Goal: Task Accomplishment & Management: Use online tool/utility

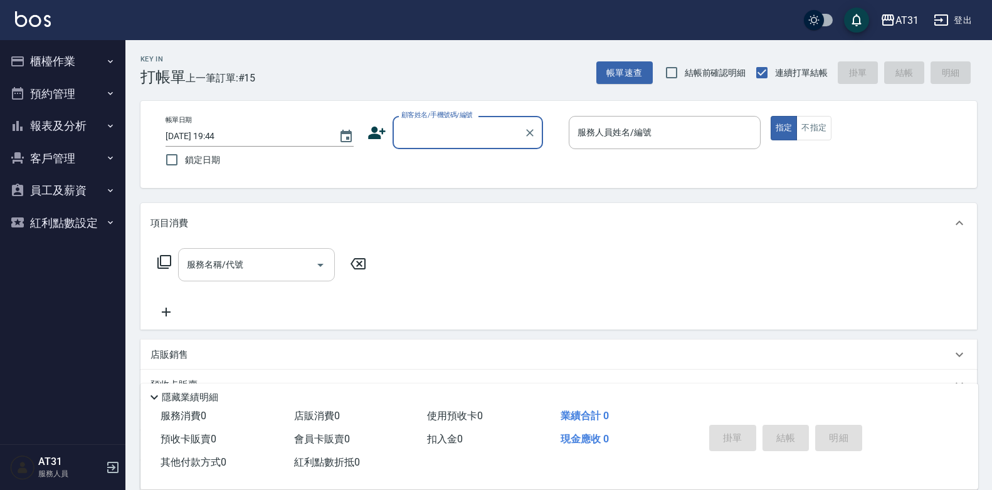
click at [240, 254] on input "服務名稱/代號" at bounding box center [247, 265] width 127 height 22
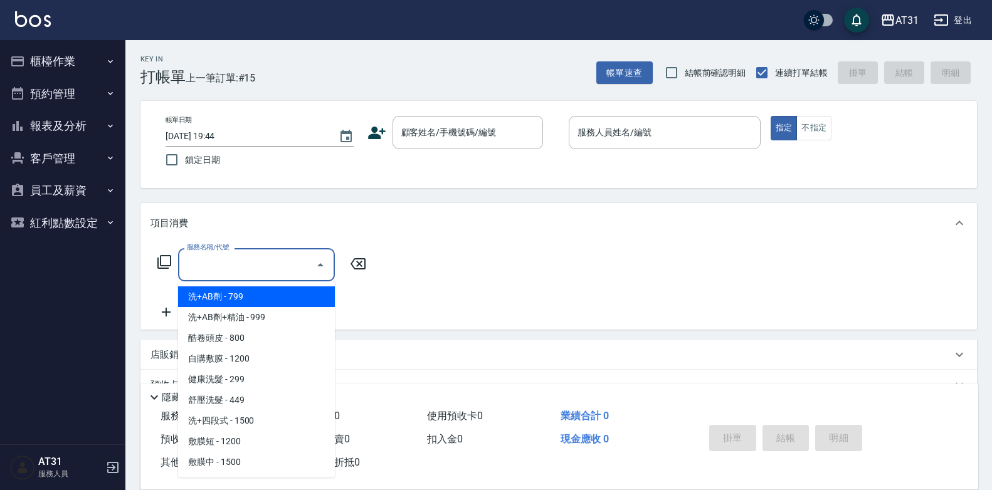
click at [288, 266] on input "服務名稱/代號" at bounding box center [247, 265] width 127 height 22
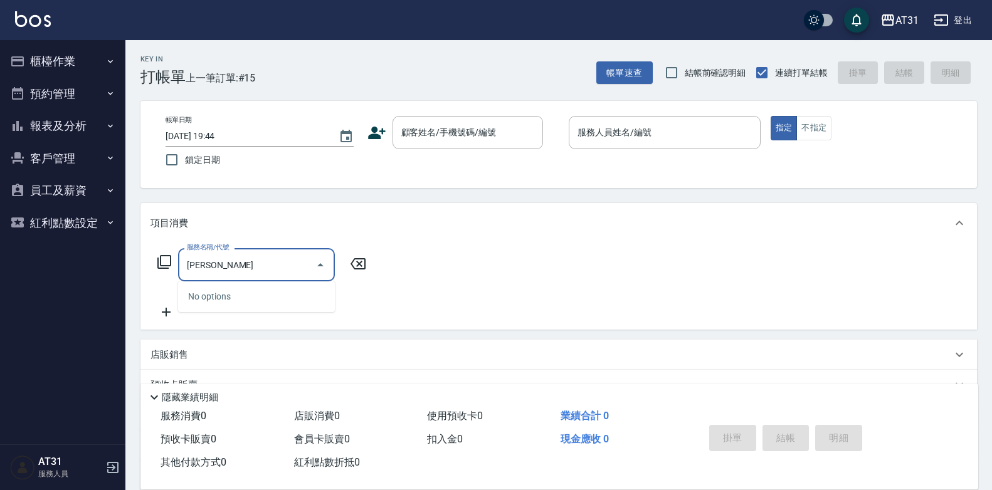
type input "姚"
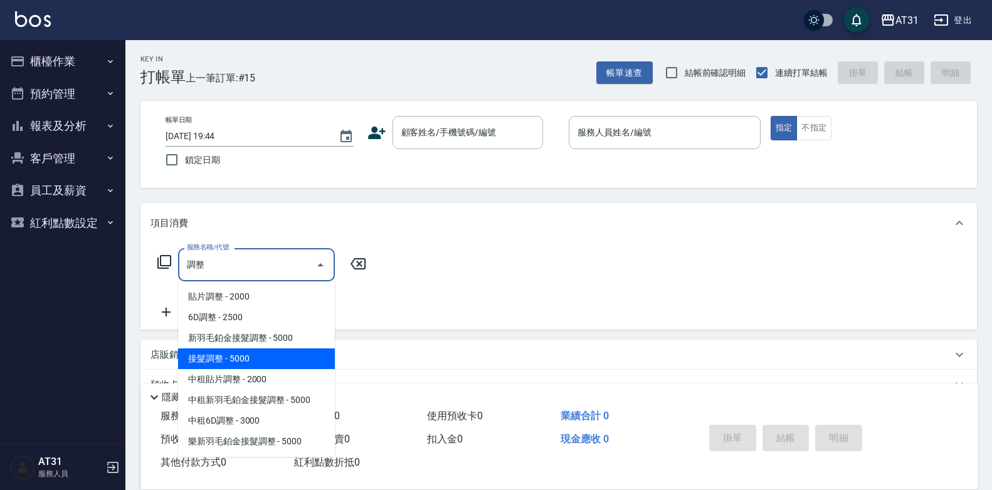
click at [254, 361] on span "接髮調整 - 5000" at bounding box center [256, 359] width 157 height 21
type input "接髮調整(725)"
type input "500"
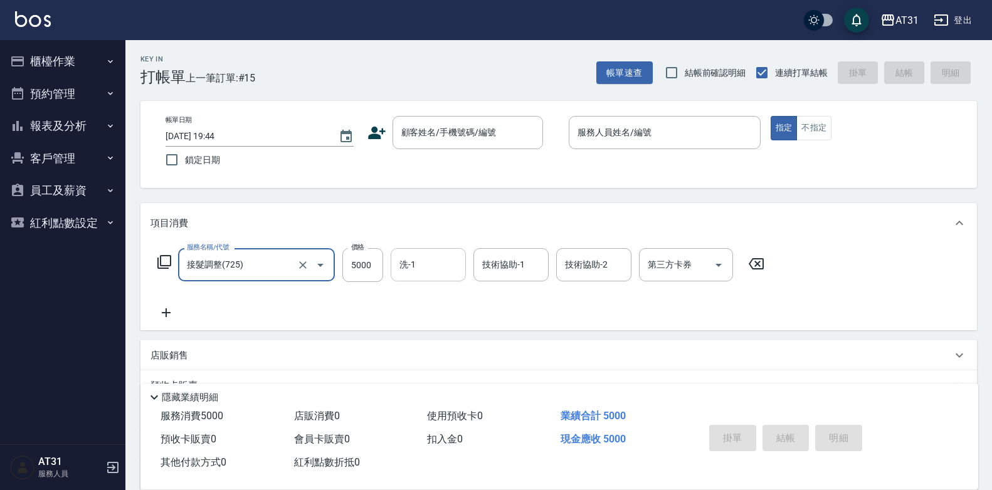
type input "接髮調整(725)"
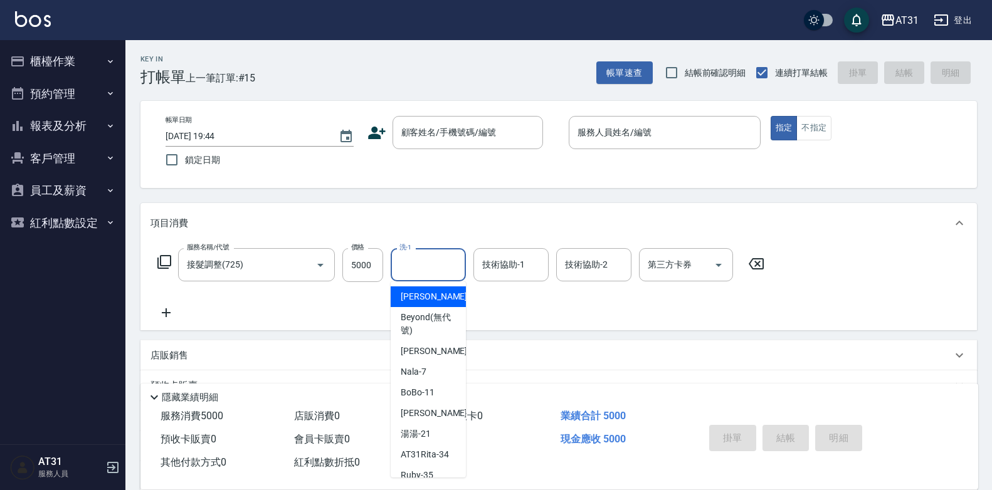
click at [432, 256] on input "洗-1" at bounding box center [428, 265] width 64 height 22
click at [426, 131] on div "顧客姓名/手機號碼/編號 顧客姓名/手機號碼/編號" at bounding box center [468, 132] width 150 height 33
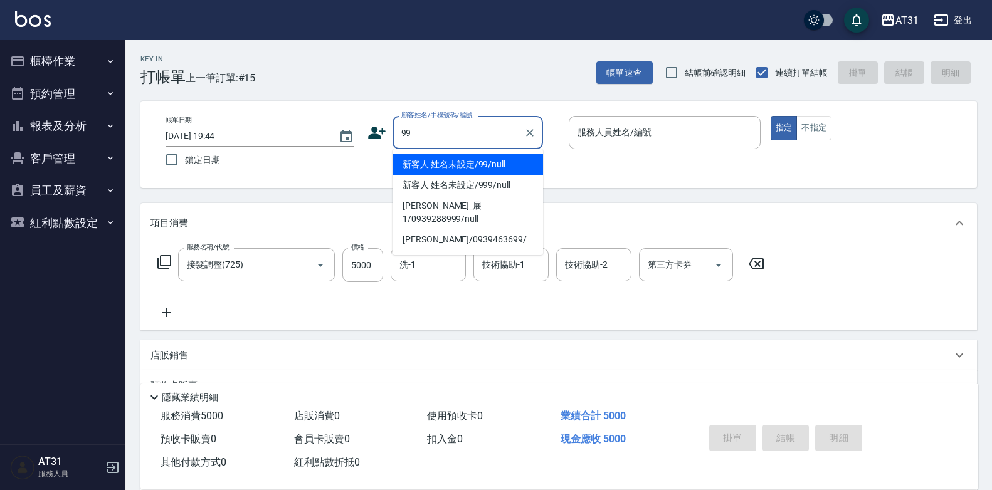
type input "新客人 姓名未設定/99/null"
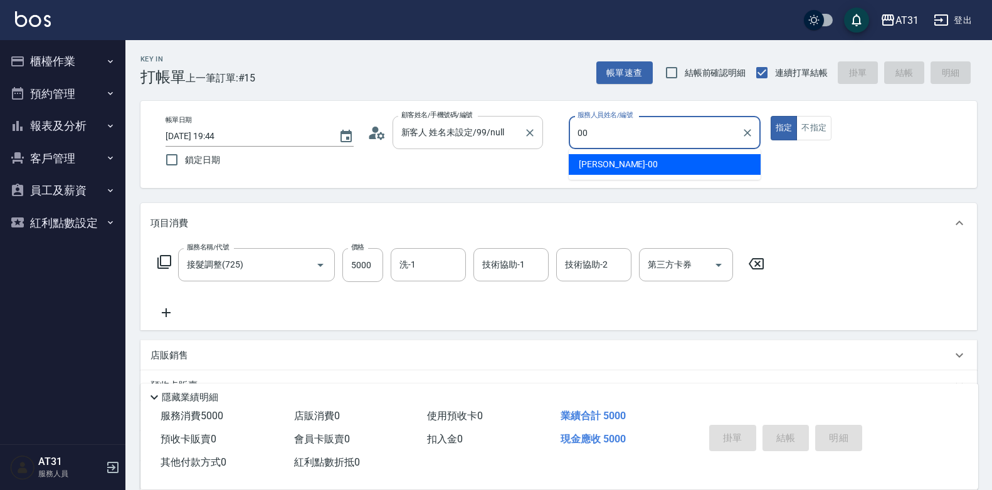
type input "[PERSON_NAME]-00"
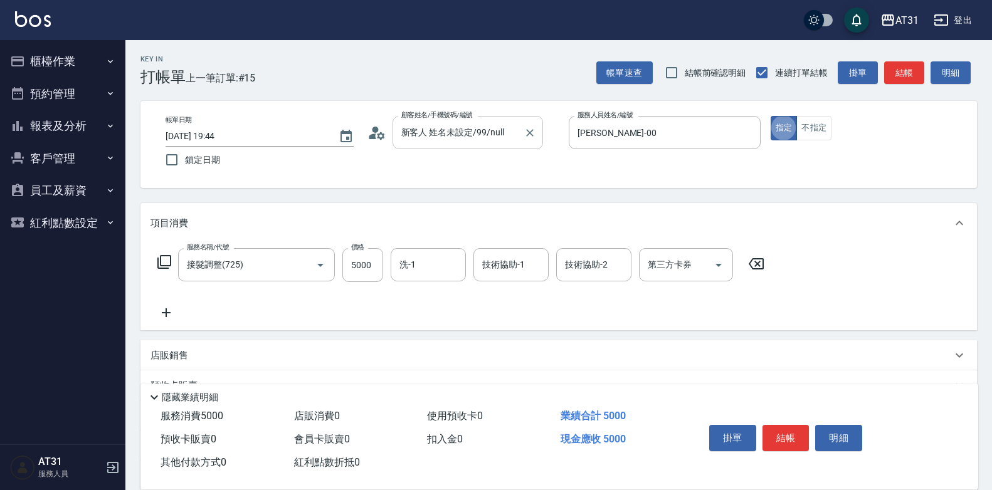
type button "true"
click at [434, 266] on input "洗-1" at bounding box center [428, 265] width 64 height 22
type input "鳳梨-41"
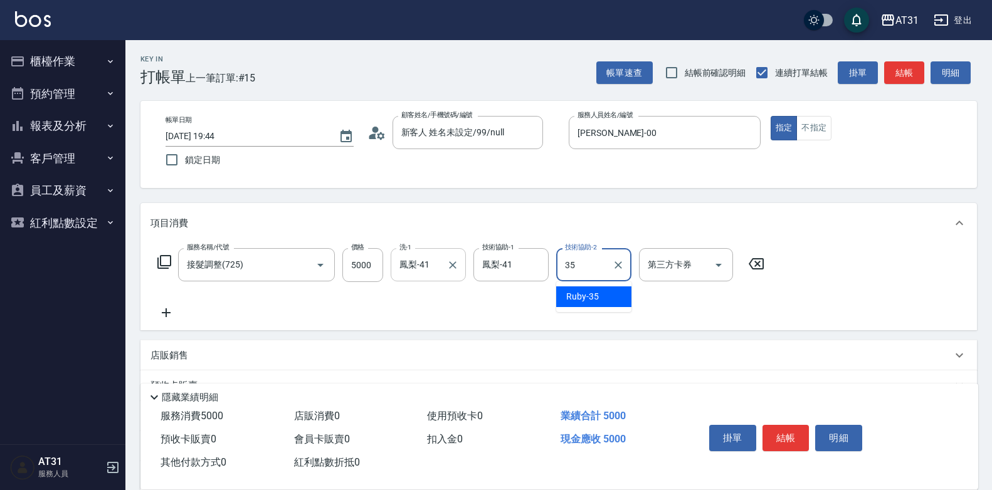
type input "Ruby-35"
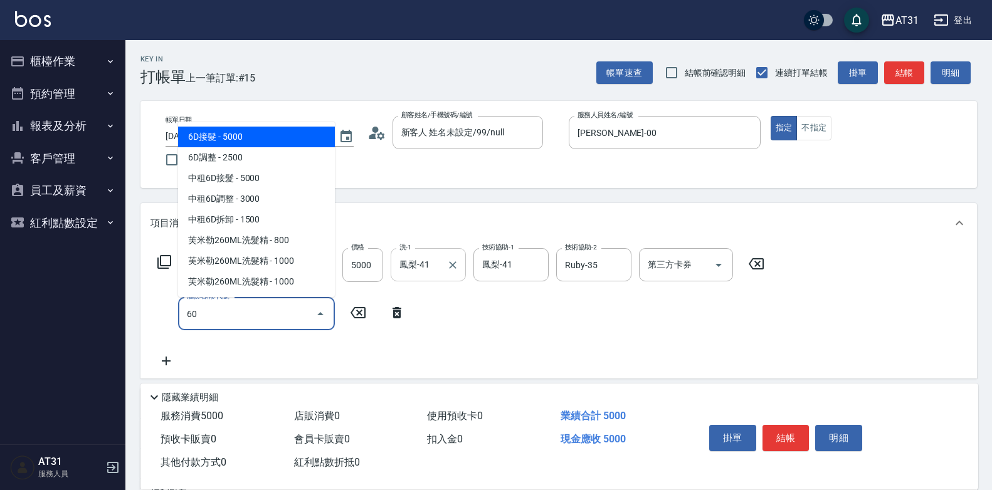
type input "601"
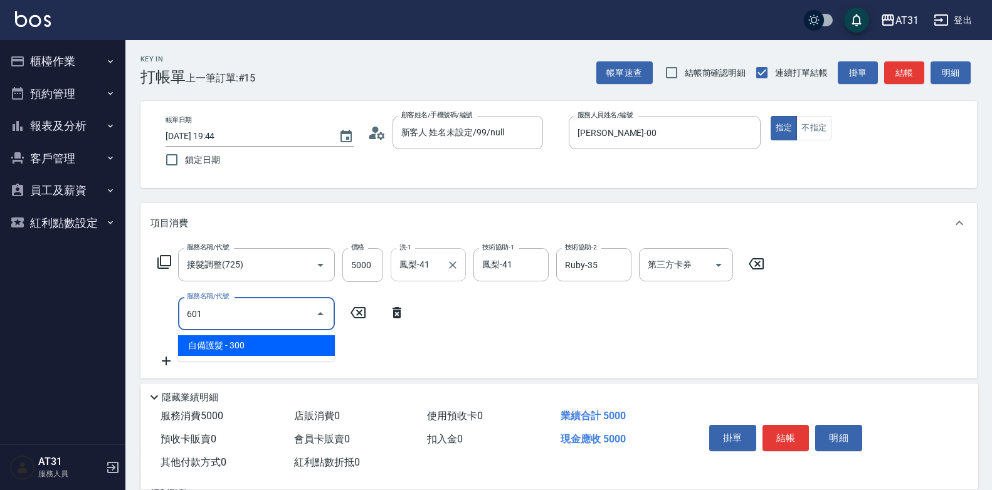
type input "530"
type input "自備護髮(601)"
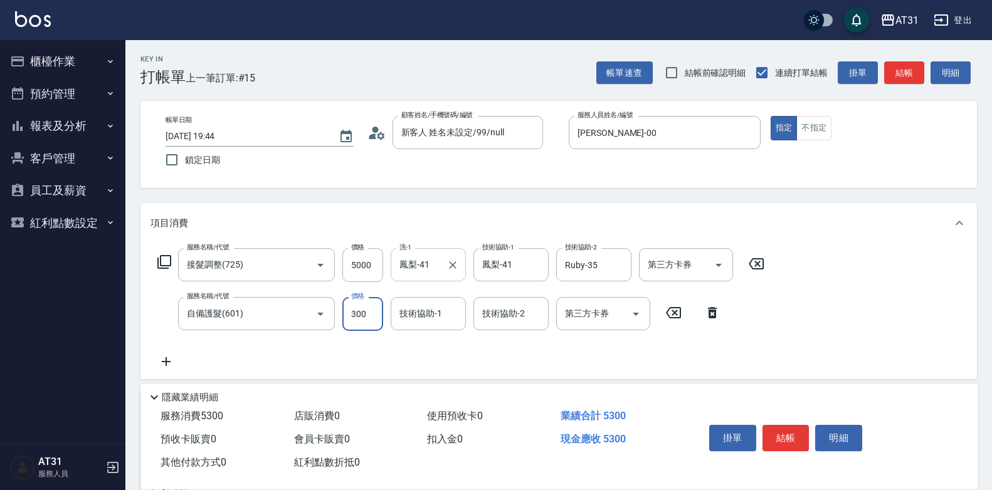
type input "500"
type input "550"
type input "500"
type input "鳳梨-41"
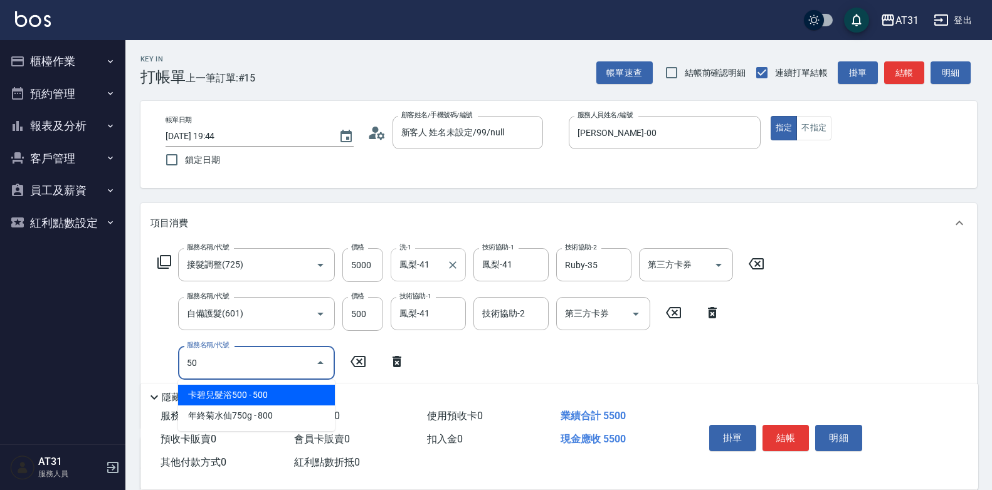
type input "501"
type input "710"
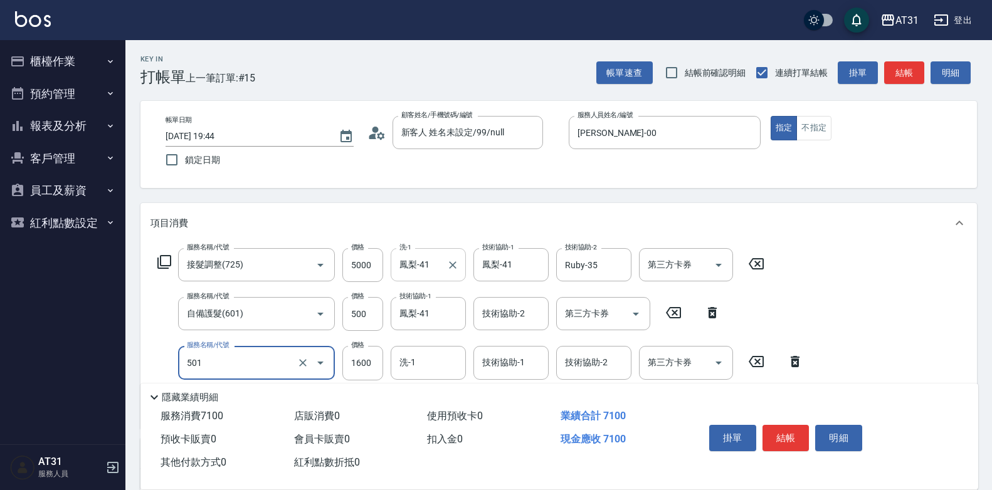
type input "染髮(501)"
type input "2"
type input "550"
type input "200"
type input "570"
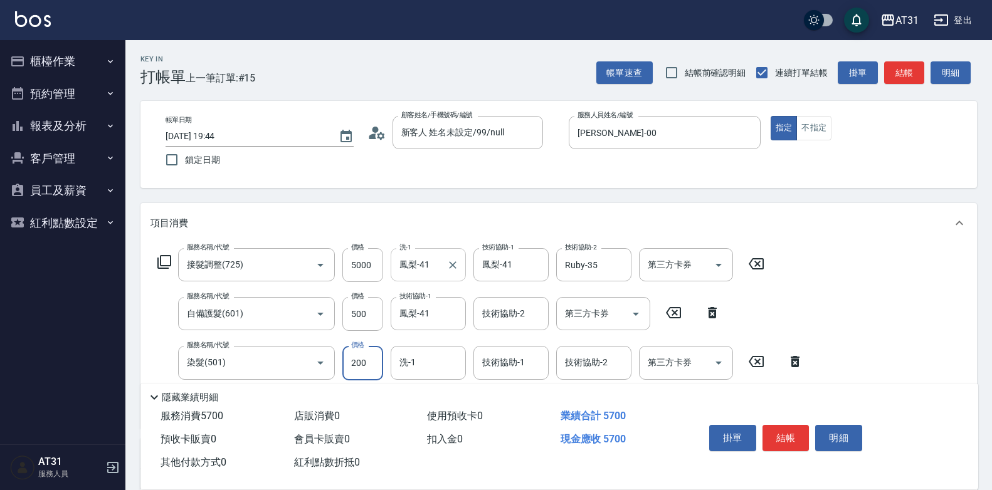
type input "2000"
type input "750"
type input "20000"
type input "2550"
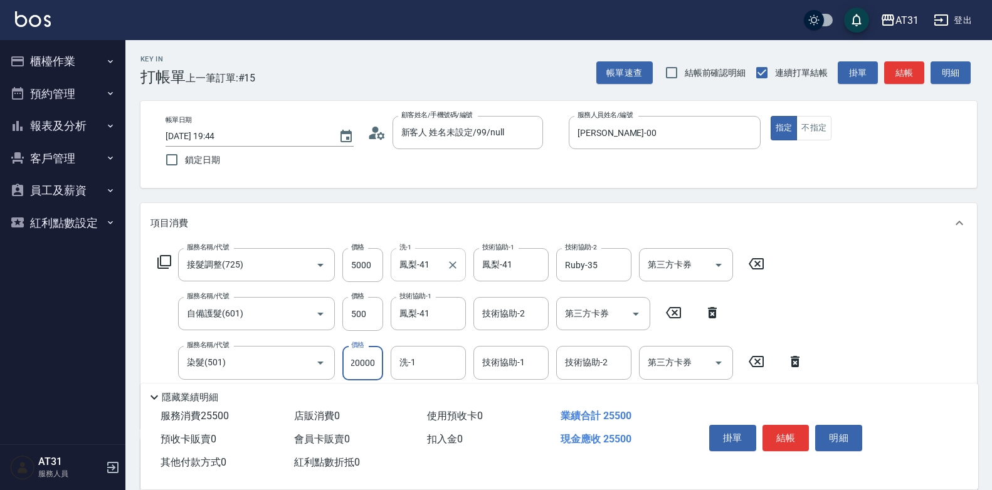
type input "2000"
type input "750"
type input "2000"
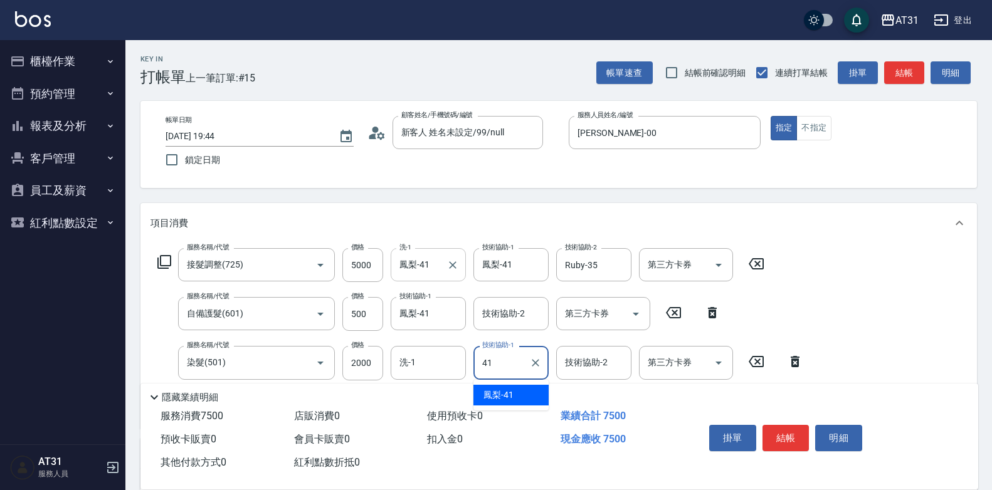
type input "鳳梨-41"
click at [365, 272] on input "5000" at bounding box center [362, 265] width 41 height 34
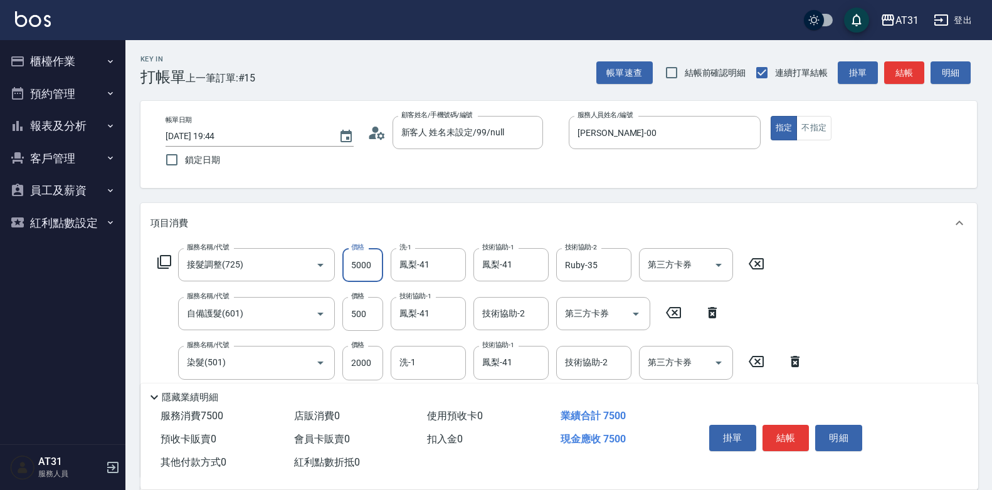
click at [365, 272] on input "5000" at bounding box center [362, 265] width 41 height 34
type input "9"
type input "250"
type input "900"
type input "340"
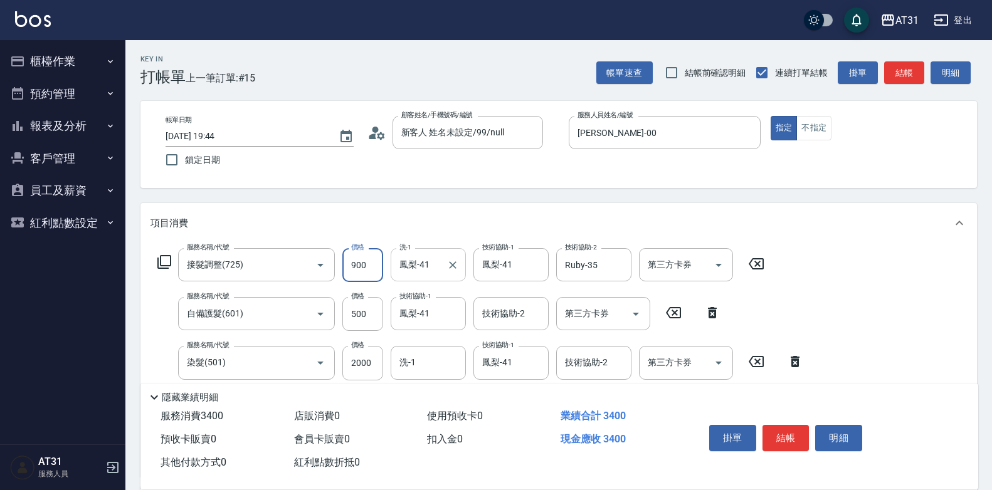
type input "9000"
type input "1150"
type input "9000"
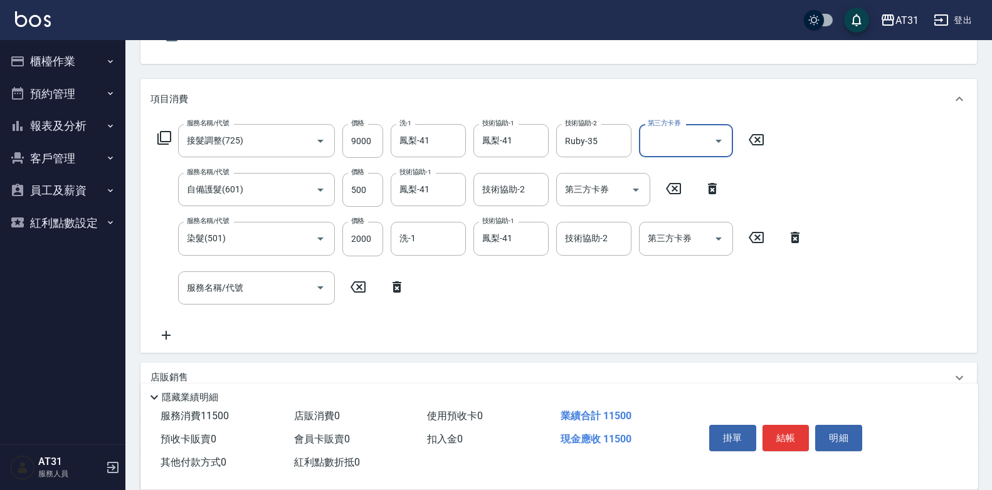
scroll to position [125, 0]
click at [369, 232] on input "2000" at bounding box center [362, 238] width 41 height 34
type input "11"
type input "950"
type input "113"
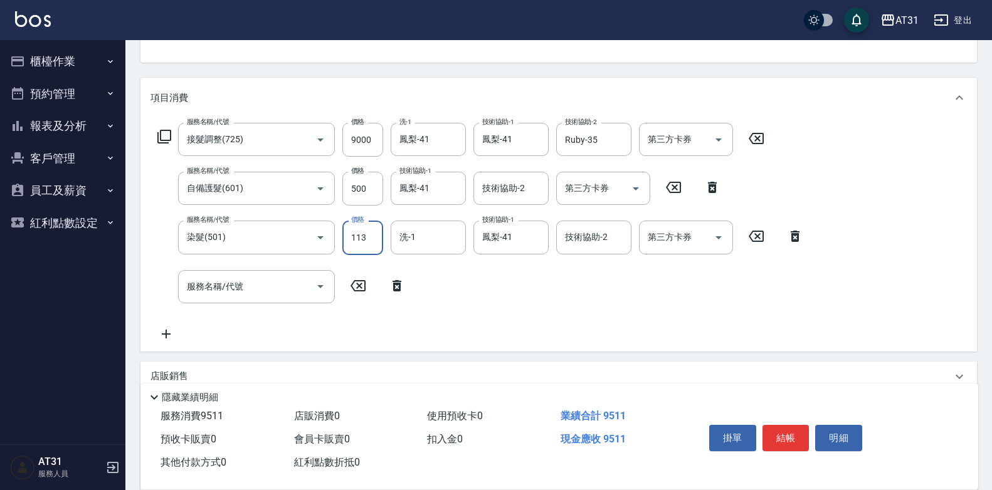
type input "960"
type input "1132"
type input "1060"
drag, startPoint x: 370, startPoint y: 239, endPoint x: 348, endPoint y: 239, distance: 21.9
click at [348, 239] on input "1132" at bounding box center [362, 238] width 41 height 34
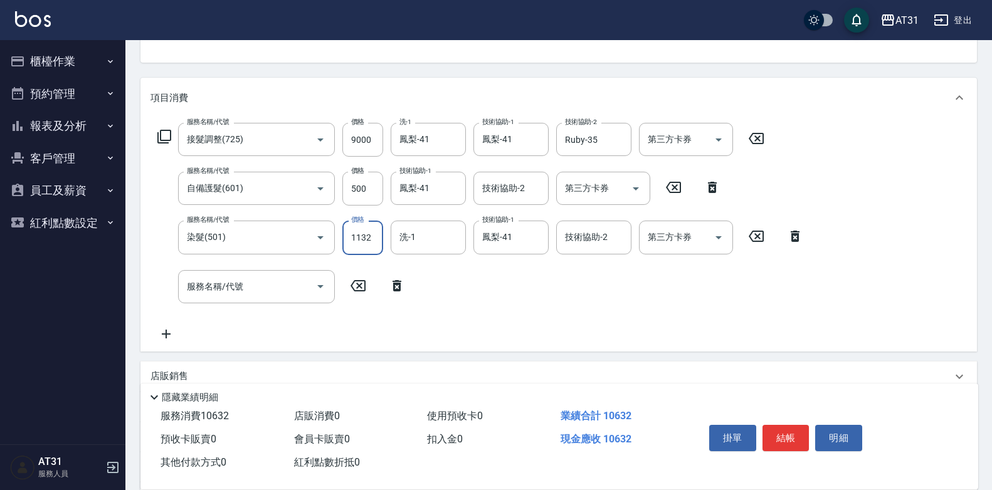
type input "1"
type input "950"
type input "153"
type input "1100"
drag, startPoint x: 370, startPoint y: 238, endPoint x: 353, endPoint y: 237, distance: 16.9
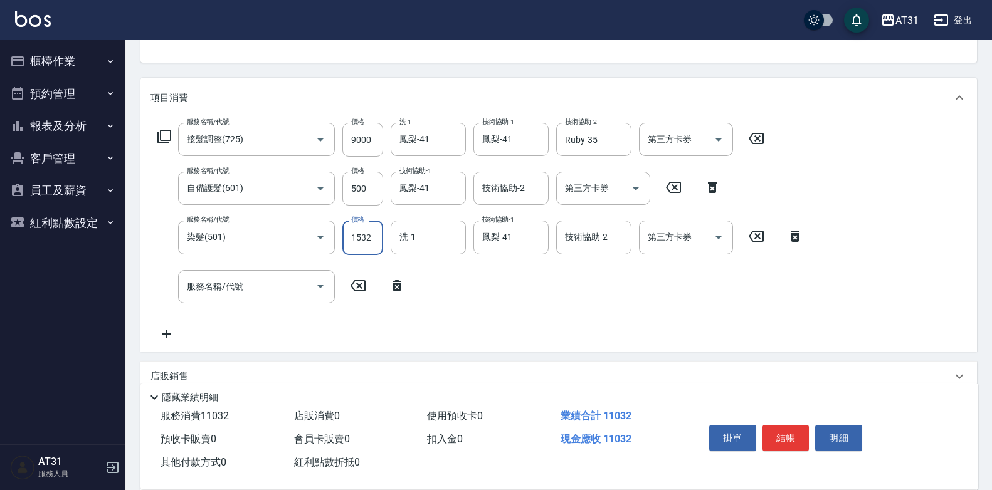
click at [353, 237] on input "1532" at bounding box center [362, 238] width 41 height 34
type input "1"
type input "950"
type input "163"
type input "960"
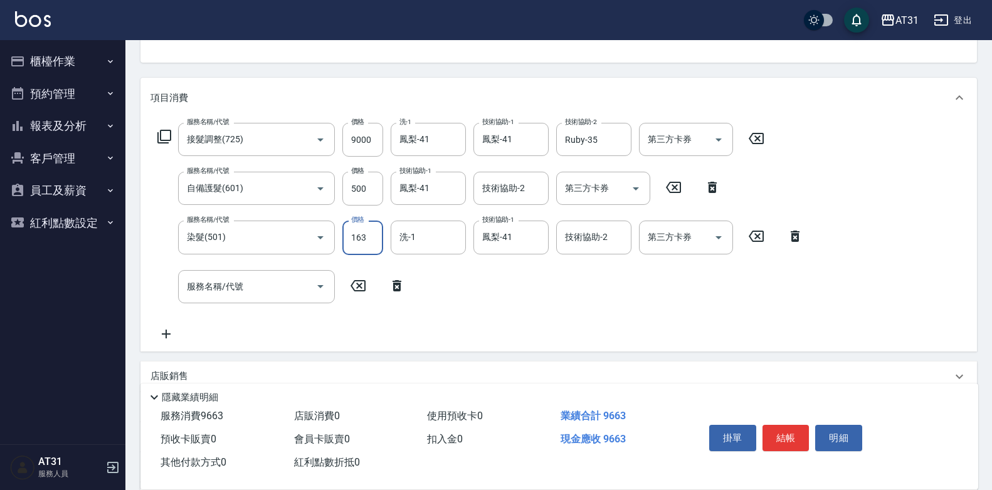
type input "1632"
type input "1110"
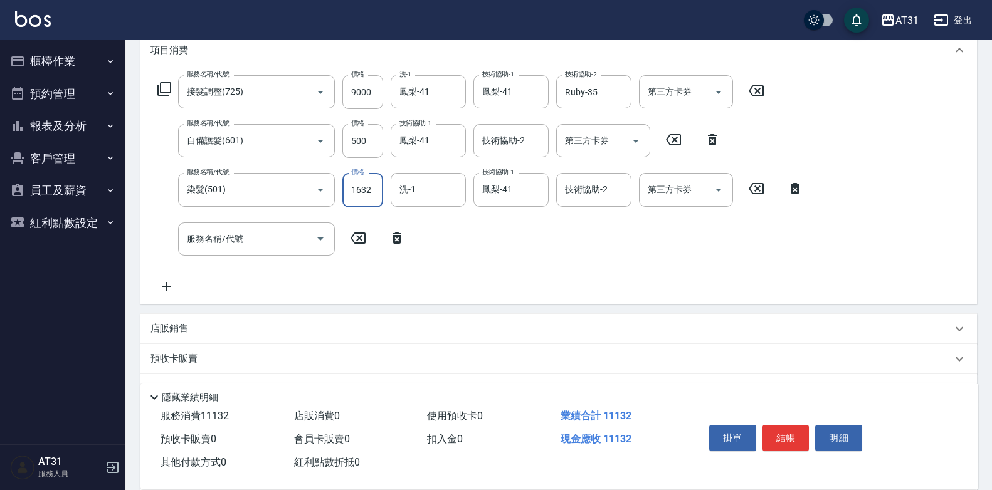
scroll to position [251, 0]
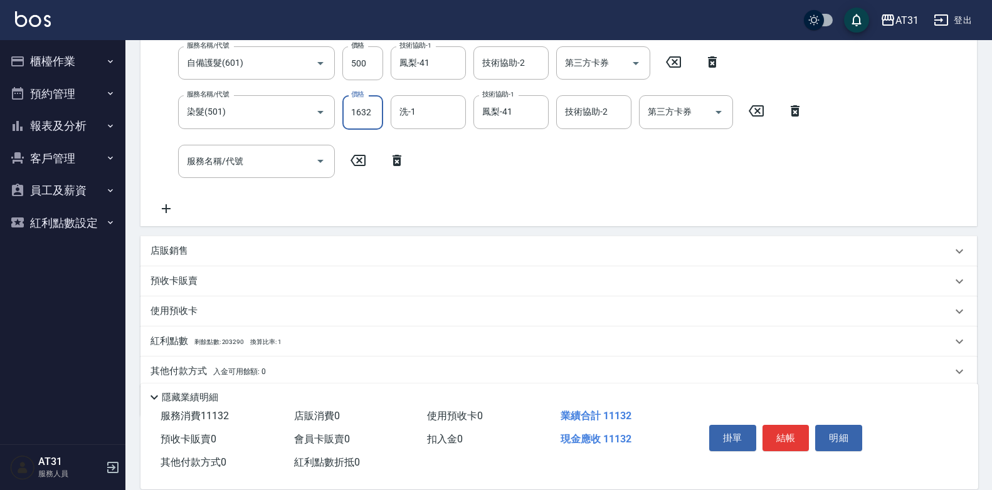
type input "1632"
click at [203, 372] on p "其他付款方式 入金可用餘額: 0" at bounding box center [207, 372] width 115 height 14
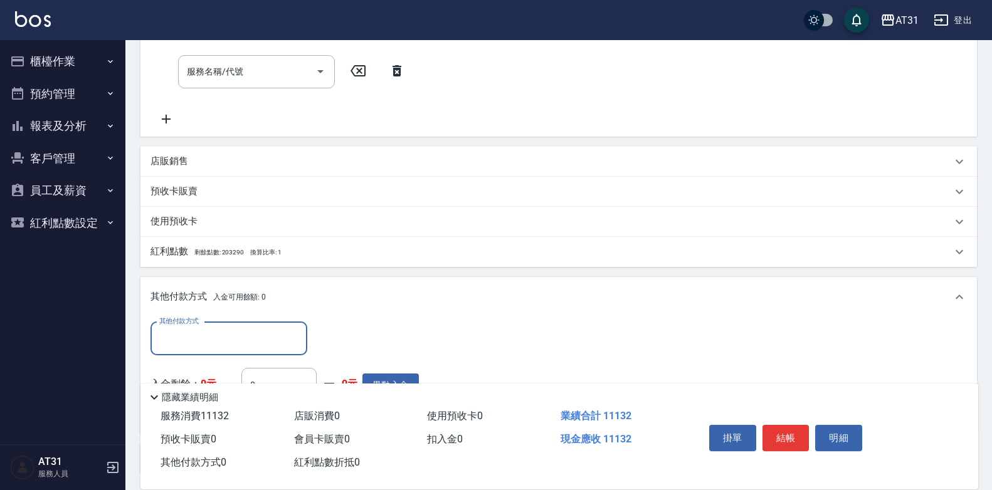
scroll to position [376, 0]
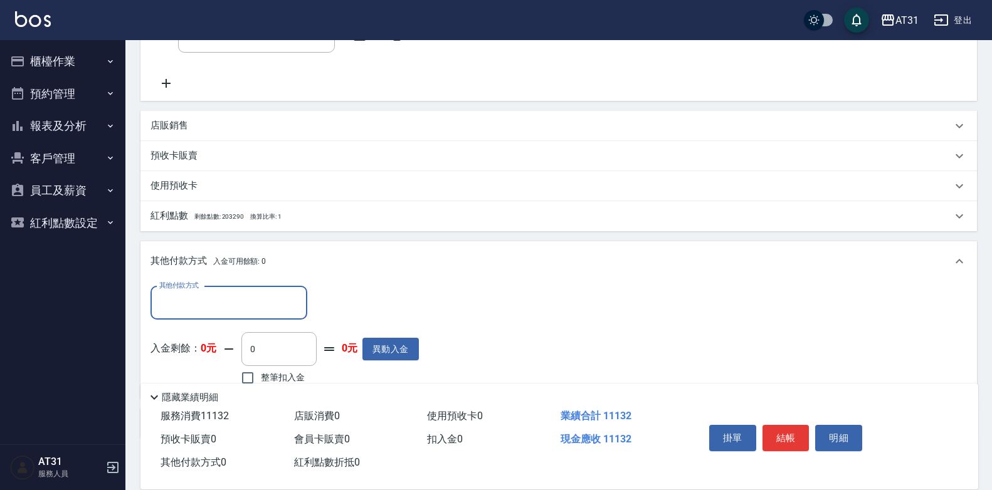
click at [233, 299] on input "其他付款方式" at bounding box center [228, 303] width 145 height 22
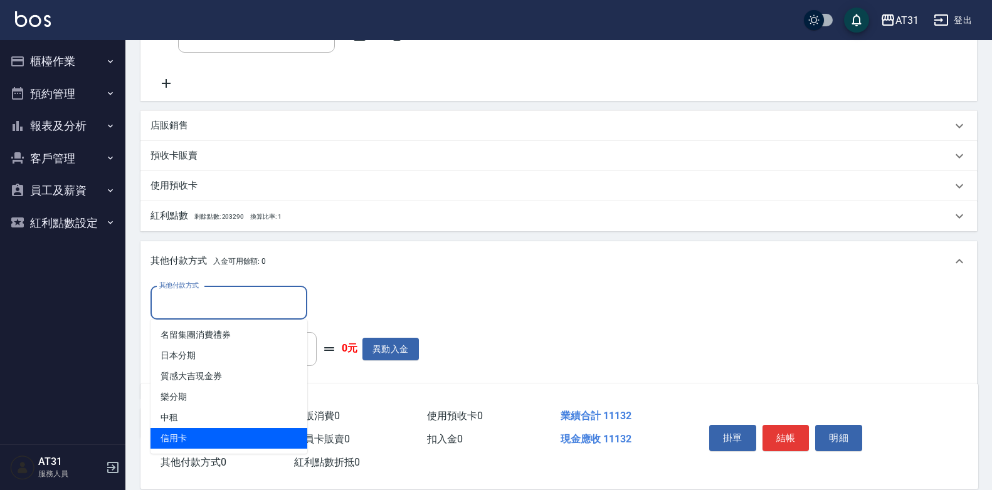
click at [189, 434] on span "信用卡" at bounding box center [228, 438] width 157 height 21
type input "信用卡"
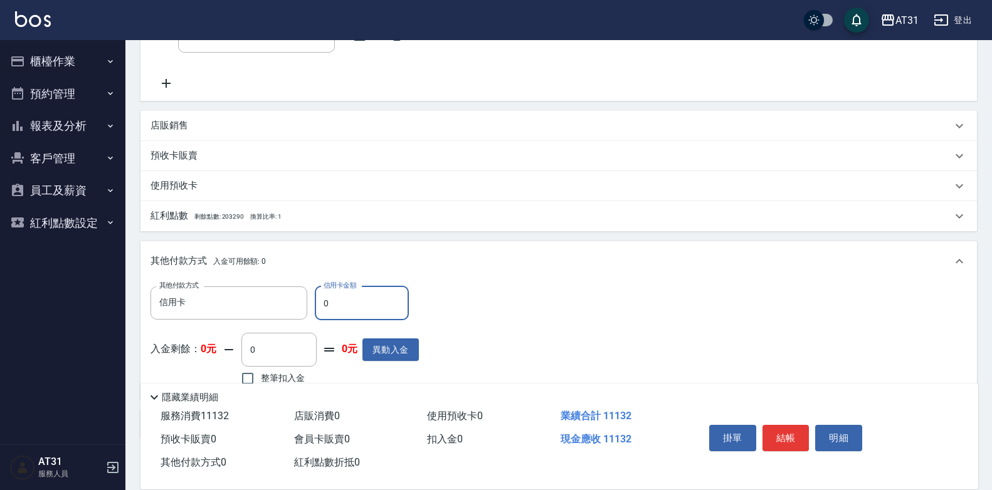
drag, startPoint x: 332, startPoint y: 302, endPoint x: 324, endPoint y: 301, distance: 8.2
click at [322, 302] on input "0" at bounding box center [362, 304] width 94 height 34
type input "111"
type input "1100"
type input "1113"
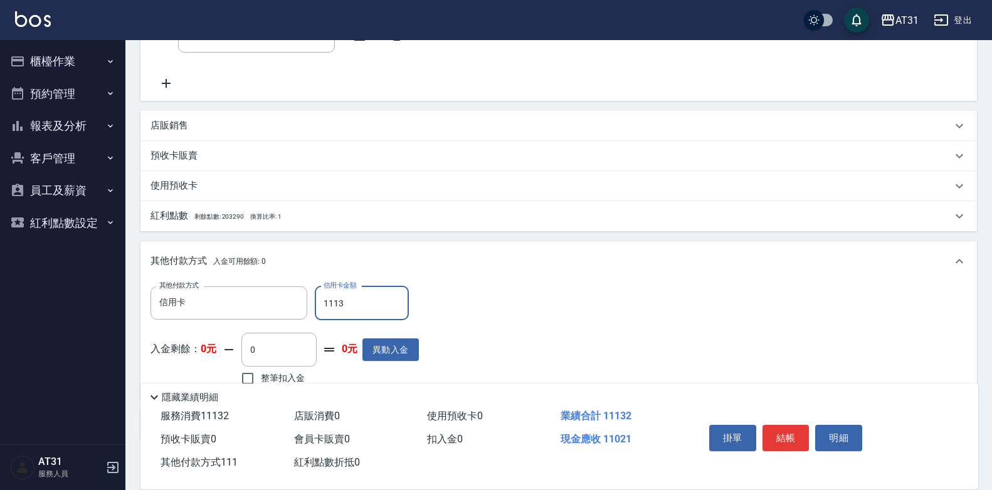
type input "1000"
type input "11132"
type input "0"
type input "11132"
click at [794, 435] on button "結帳" at bounding box center [786, 438] width 47 height 26
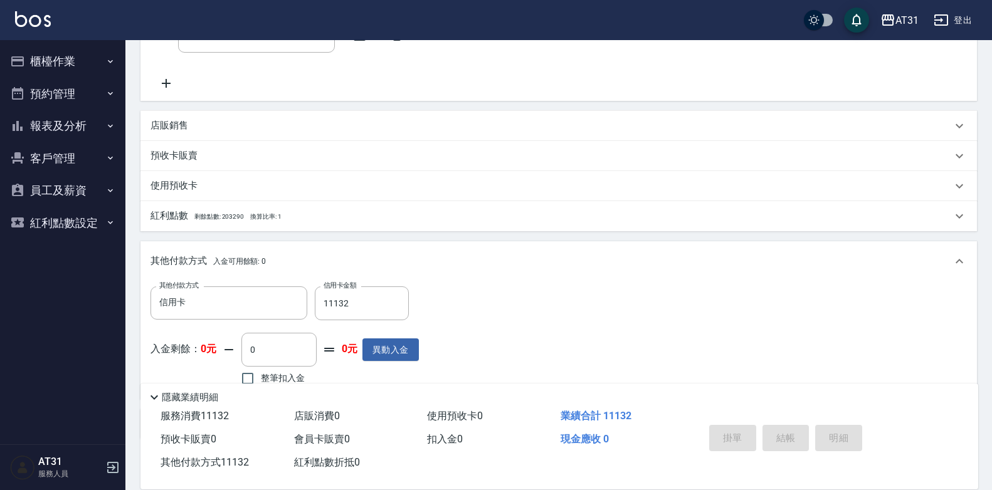
type input "[DATE] 19:46"
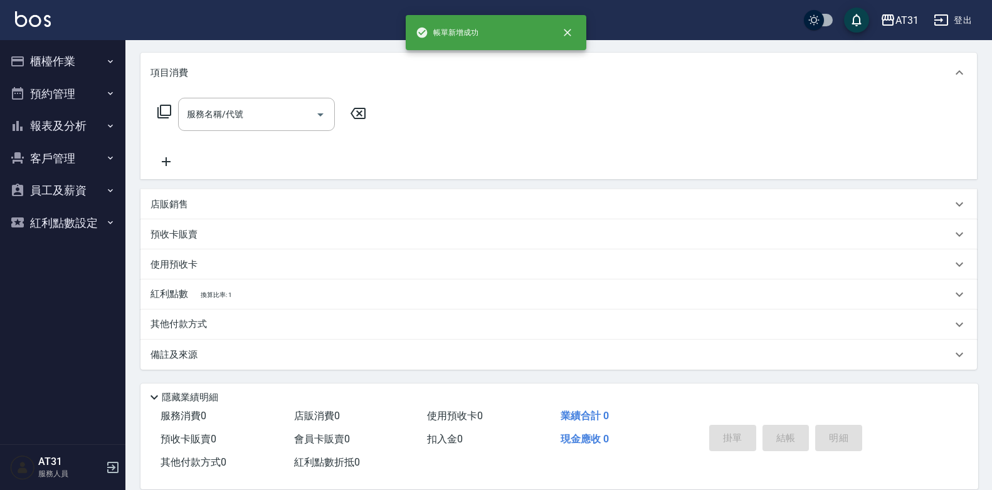
scroll to position [0, 0]
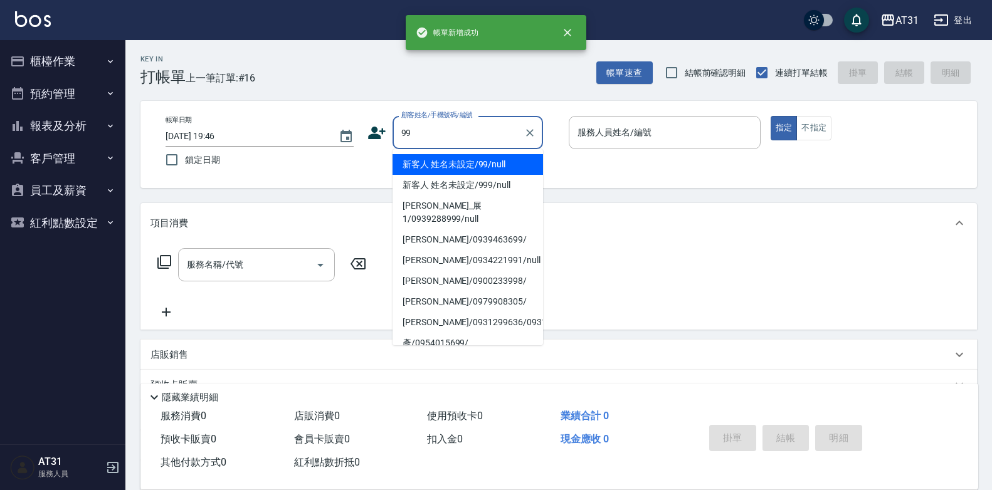
type input "新客人 姓名未設定/99/null"
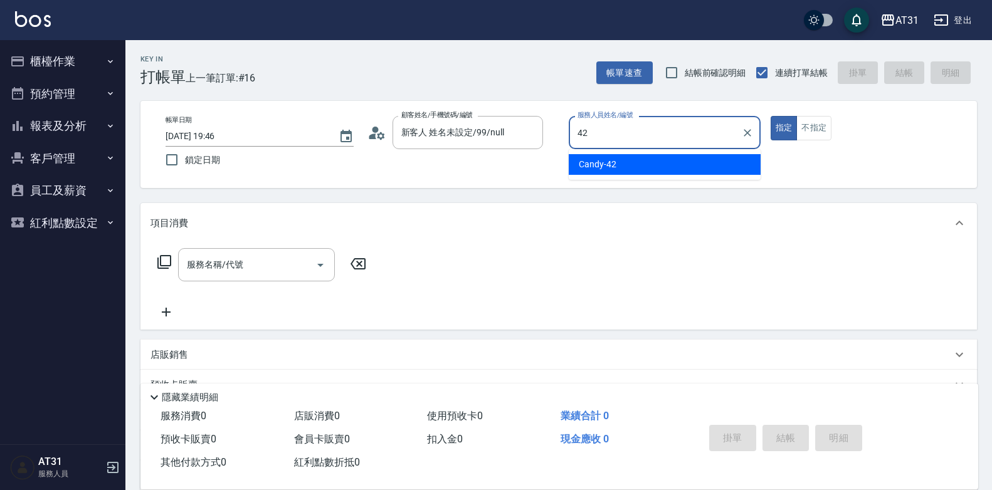
type input "Candy-42"
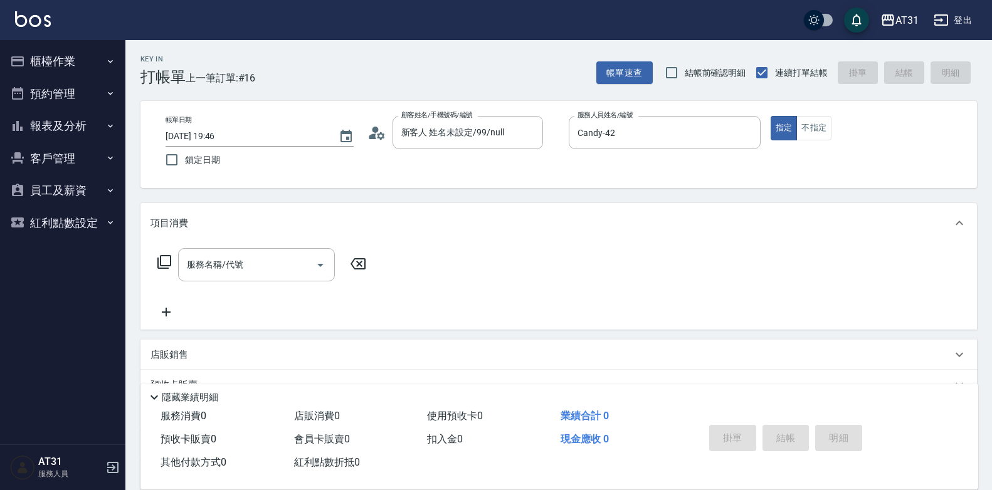
drag, startPoint x: 813, startPoint y: 130, endPoint x: 566, endPoint y: 196, distance: 255.7
click at [813, 129] on button "不指定" at bounding box center [813, 128] width 35 height 24
click at [282, 272] on input "服務名稱/代號" at bounding box center [247, 265] width 127 height 22
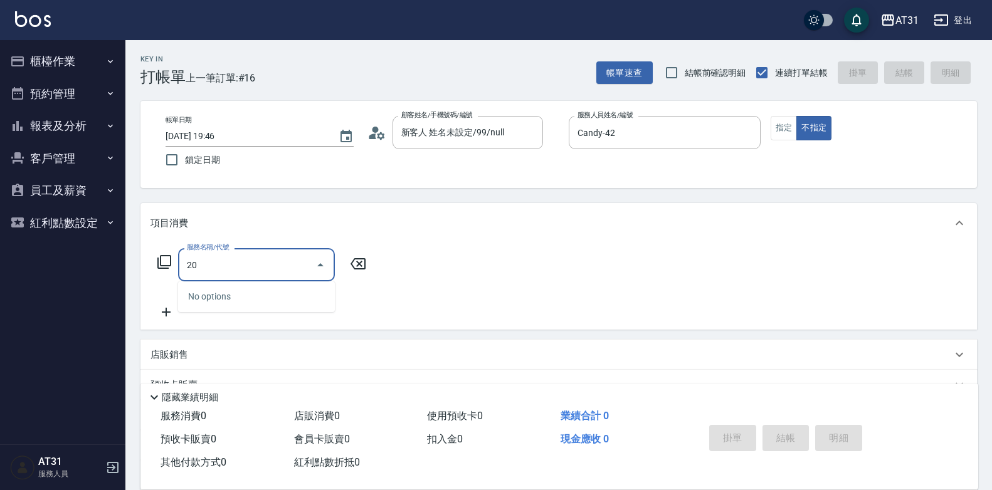
type input "201"
type input "20"
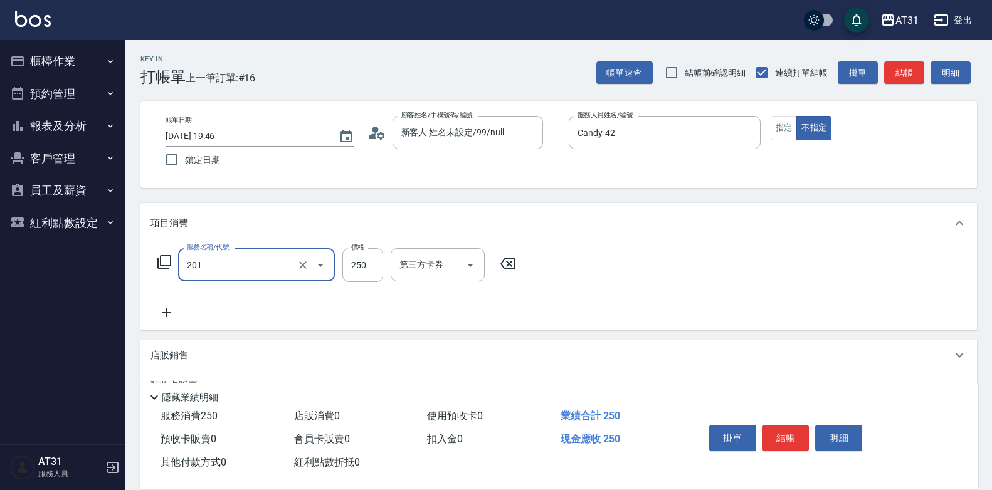
type input "洗髮(201)"
type input "0"
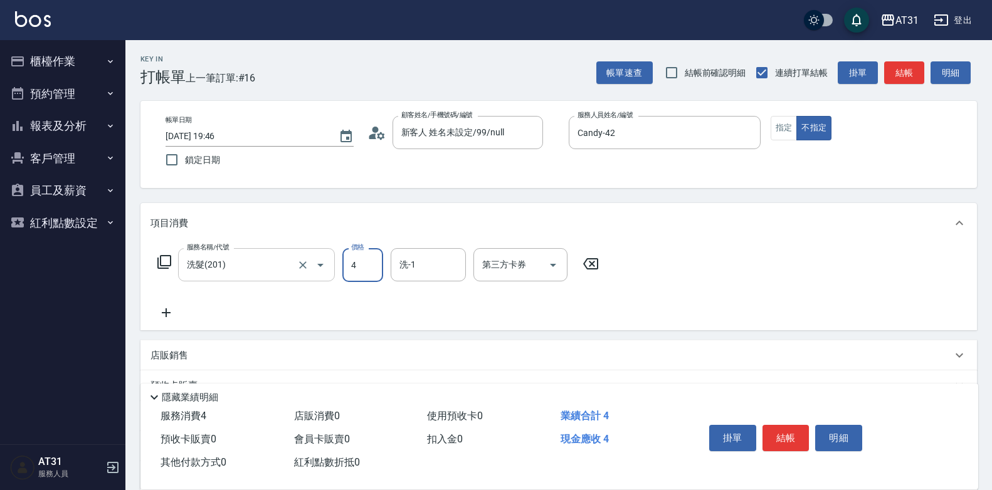
type input "40"
type input "400"
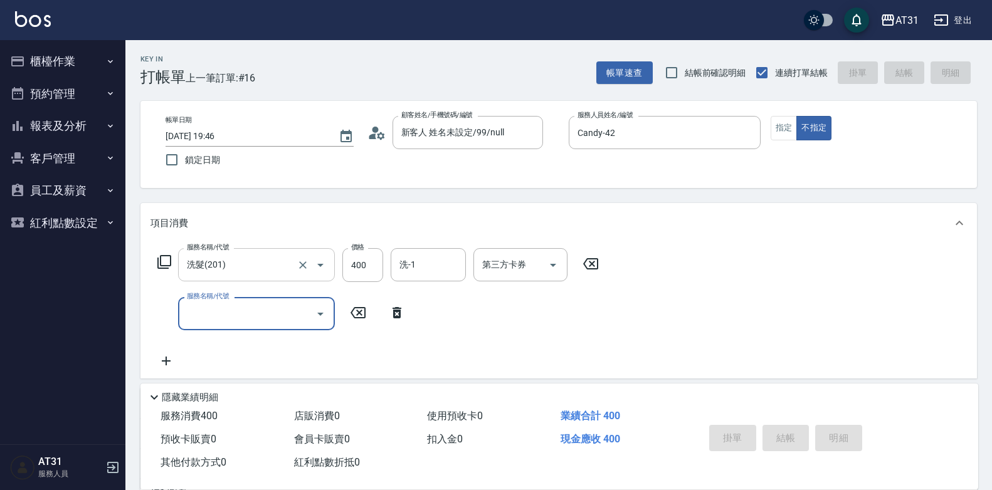
type input "0"
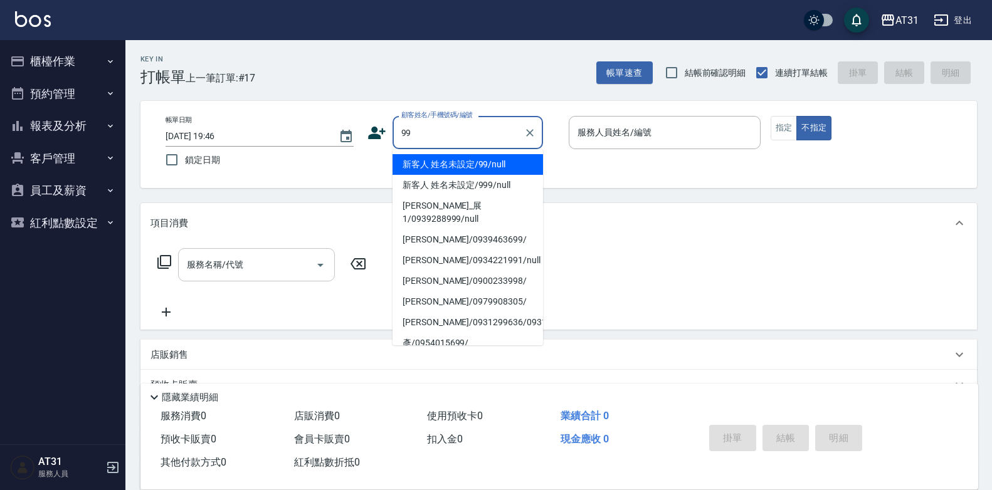
type input "新客人 姓名未設定/99/null"
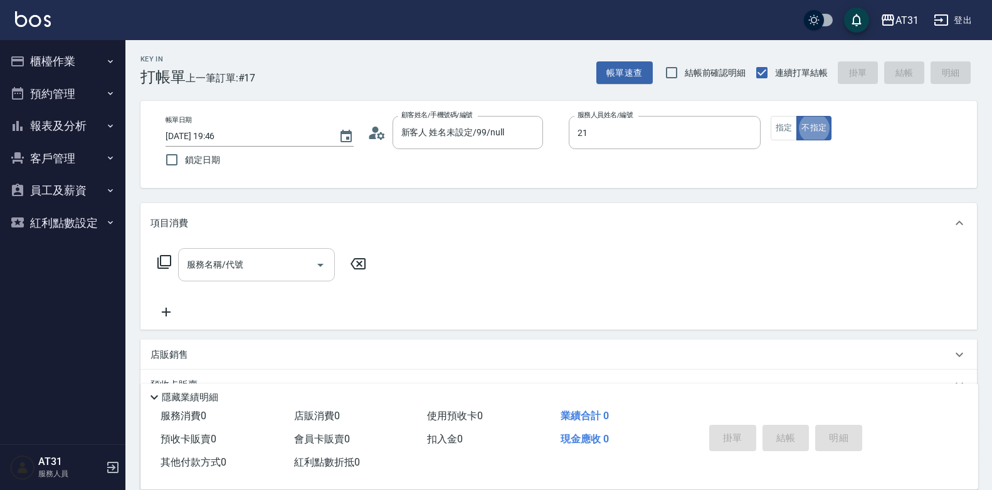
type input "湯湯-21"
type button "false"
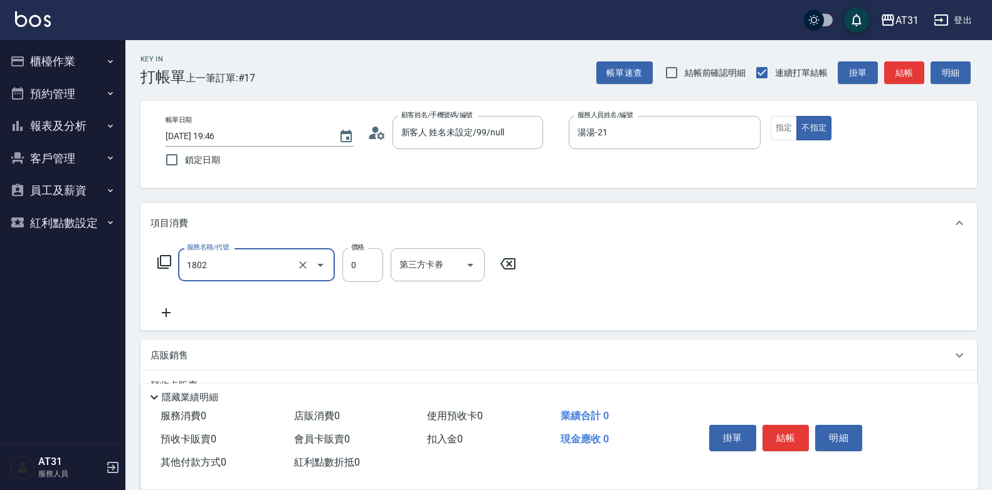
type input "洗髮(1802)"
type input "35"
type input "30"
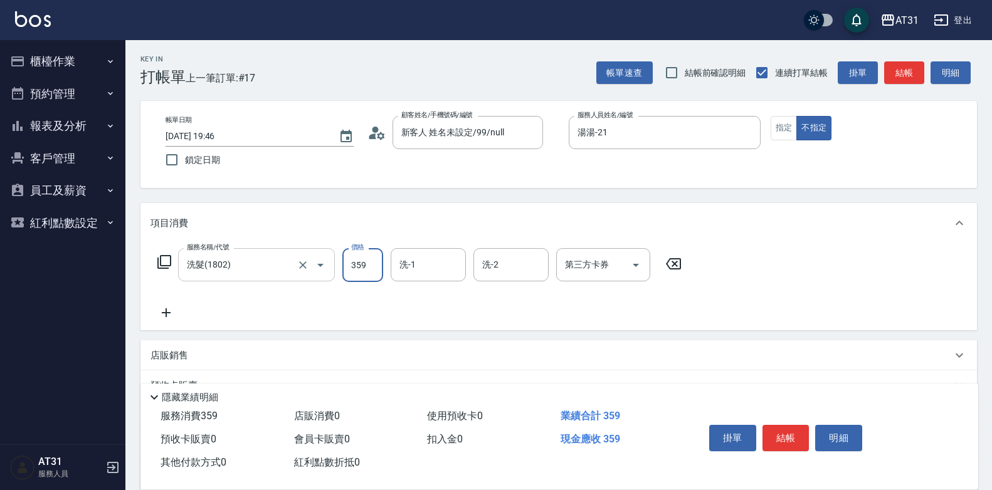
type input "359"
type input "[PERSON_NAME]-46"
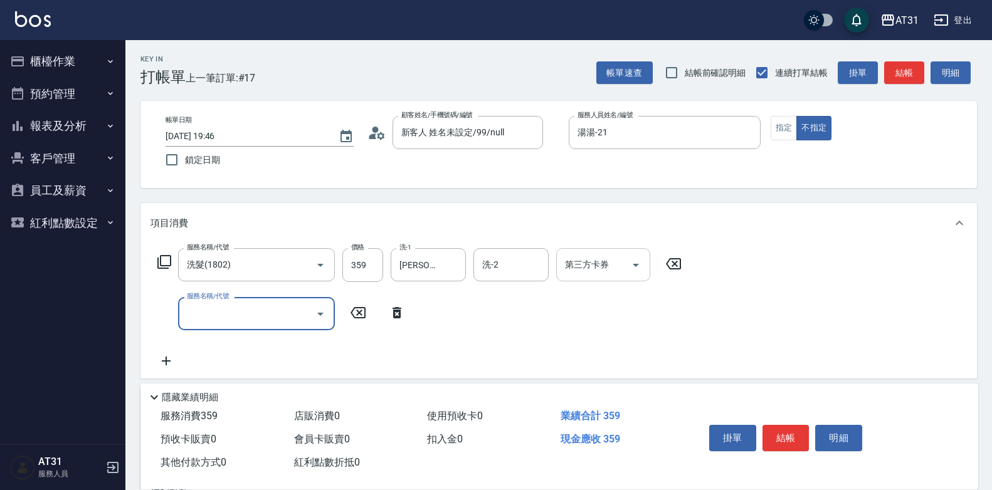
click at [590, 280] on div "第三方卡券" at bounding box center [603, 264] width 94 height 33
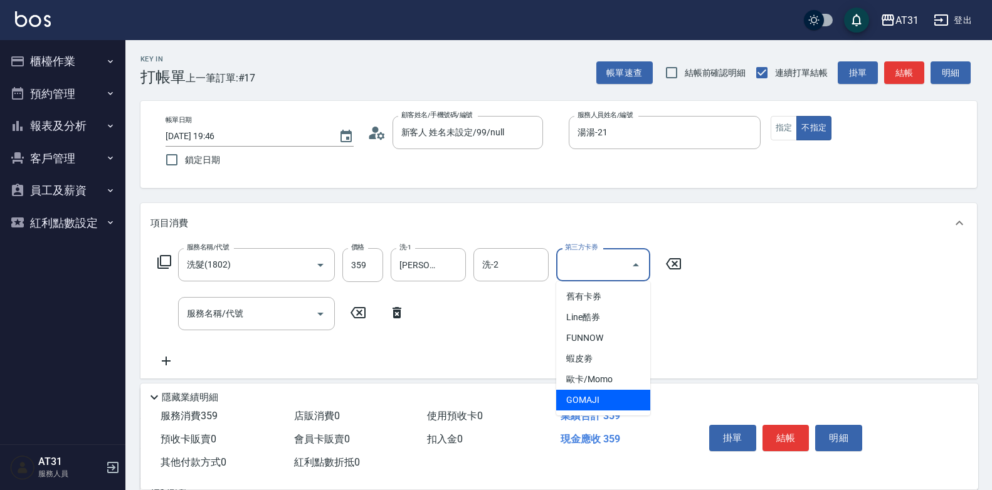
click at [582, 401] on span "GOMAJI" at bounding box center [603, 400] width 94 height 21
type input "0"
type input "GOMAJI"
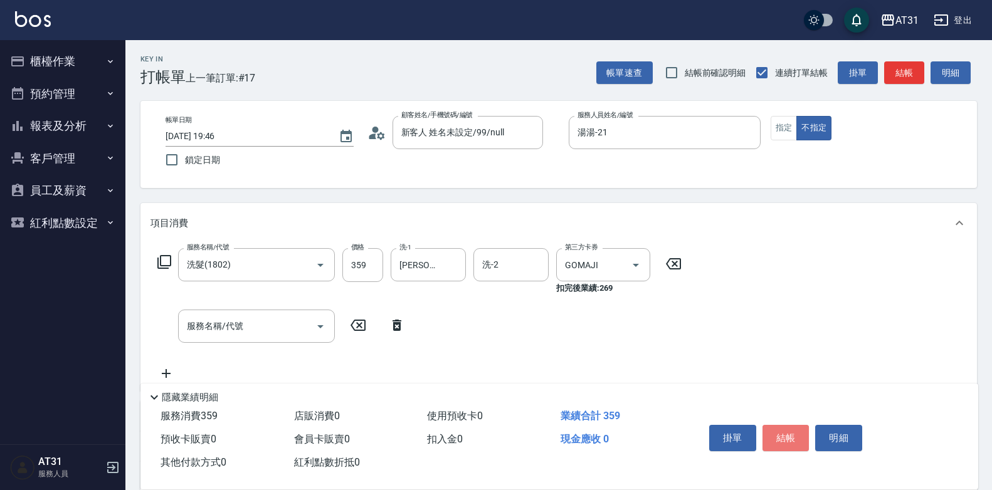
click at [791, 426] on button "結帳" at bounding box center [786, 438] width 47 height 26
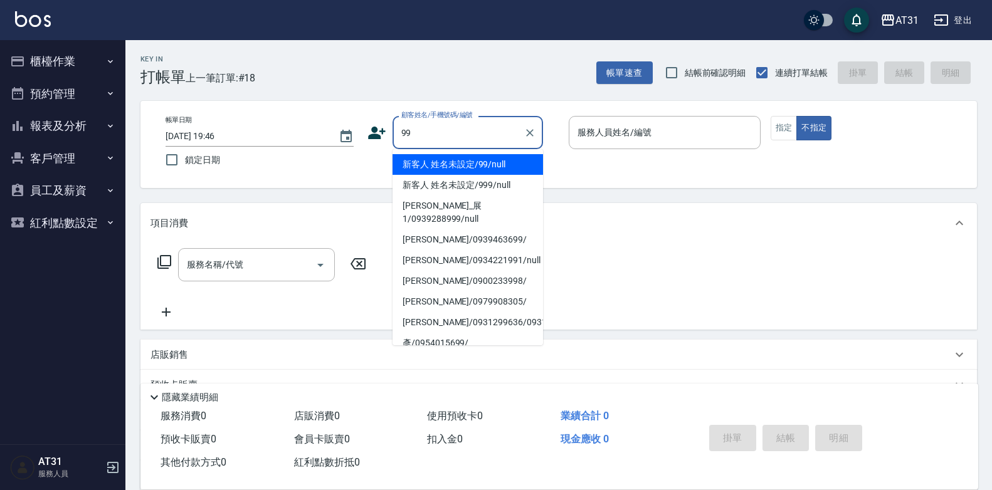
type input "新客人 姓名未設定/99/null"
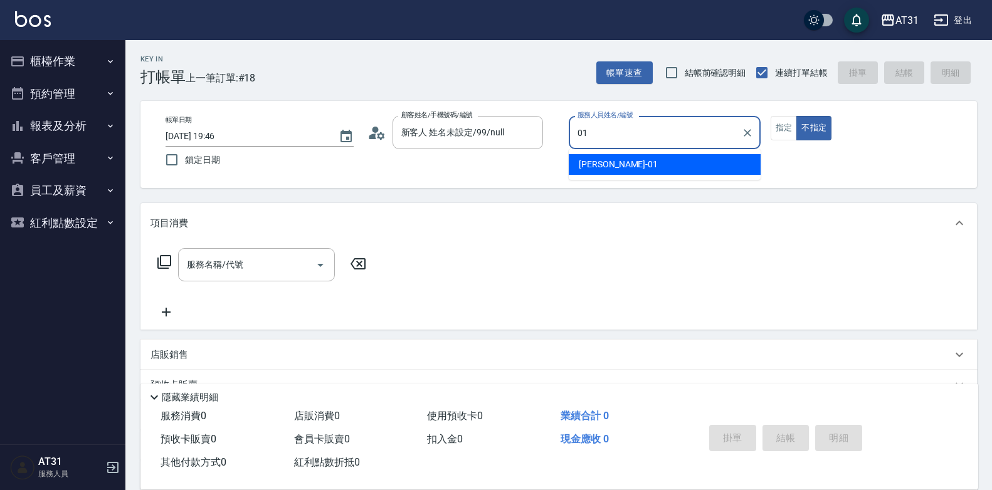
type input "[PERSON_NAME]-01"
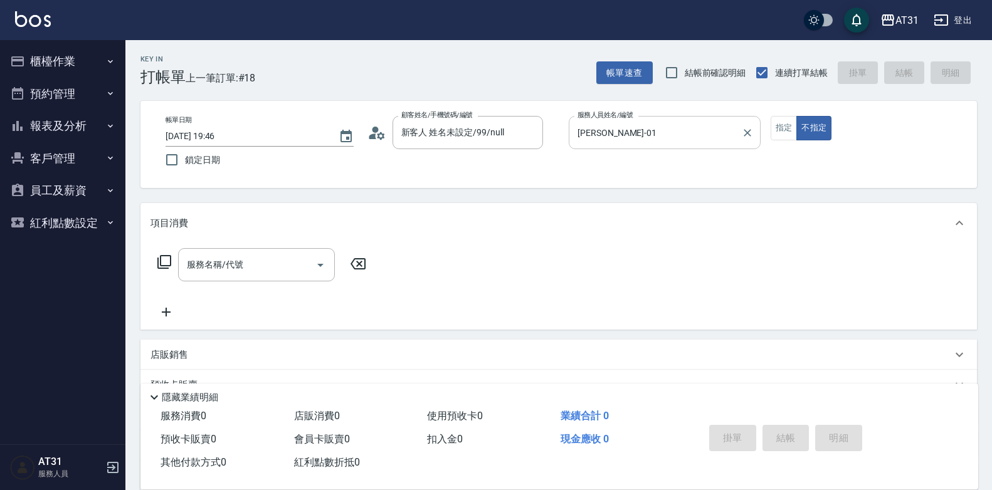
drag, startPoint x: 784, startPoint y: 125, endPoint x: 747, endPoint y: 137, distance: 38.9
click at [782, 125] on button "指定" at bounding box center [784, 128] width 27 height 24
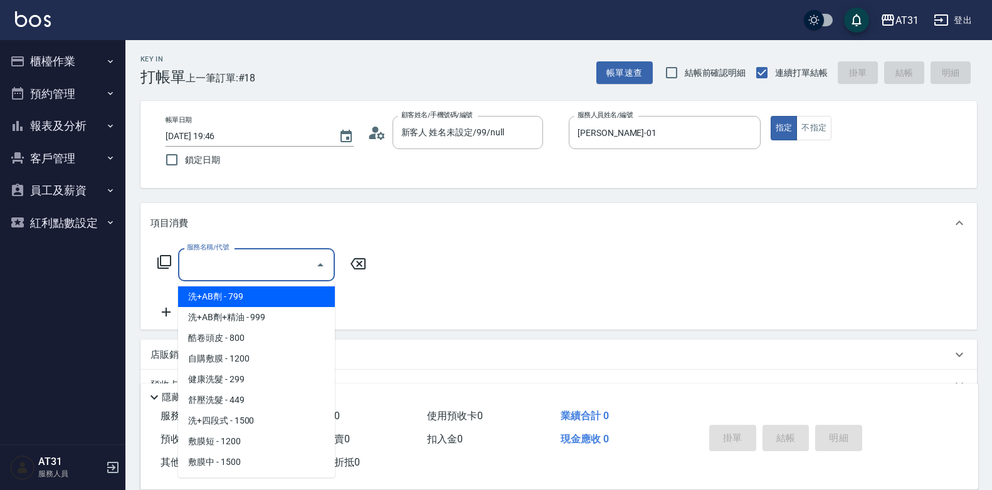
click at [261, 265] on input "服務名稱/代號" at bounding box center [247, 265] width 127 height 22
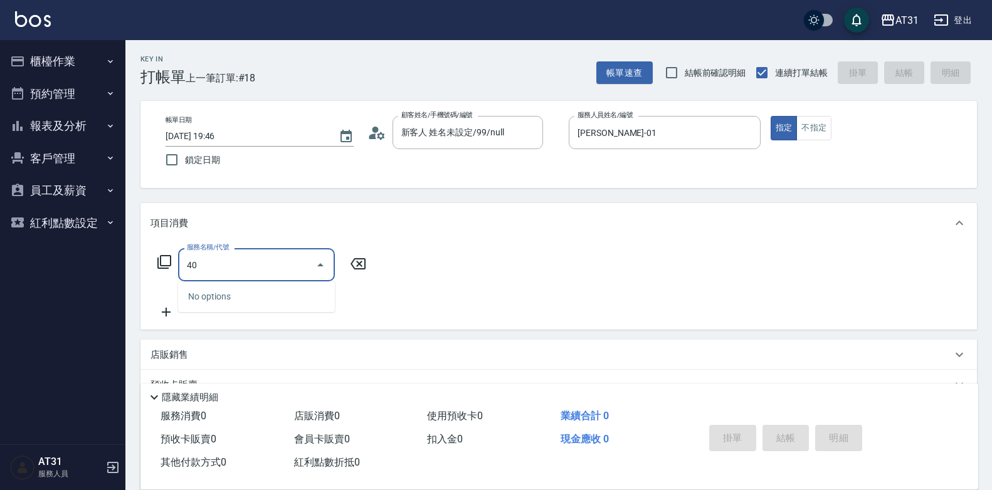
type input "401"
type input "20"
type input "剪髮(401)"
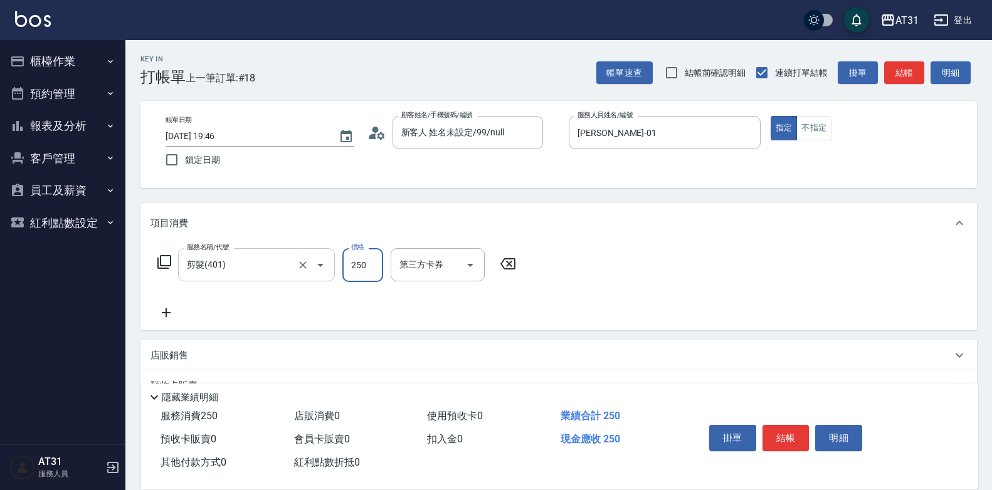
type input "0"
type input "30"
type input "300"
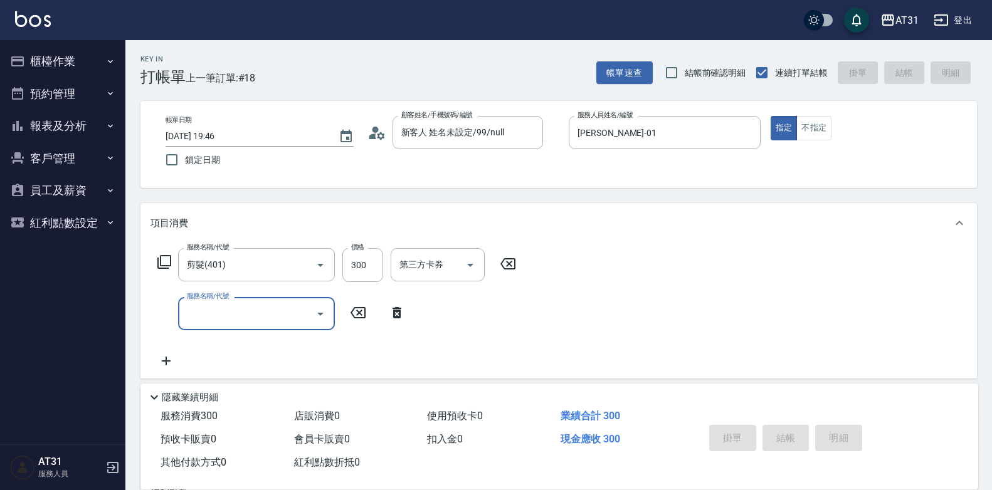
type input "0"
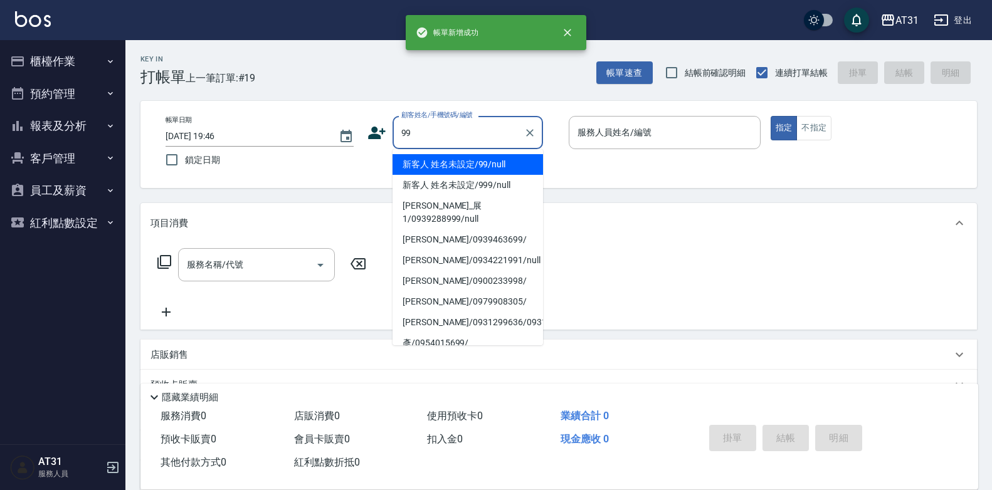
type input "新客人 姓名未設定/99/null"
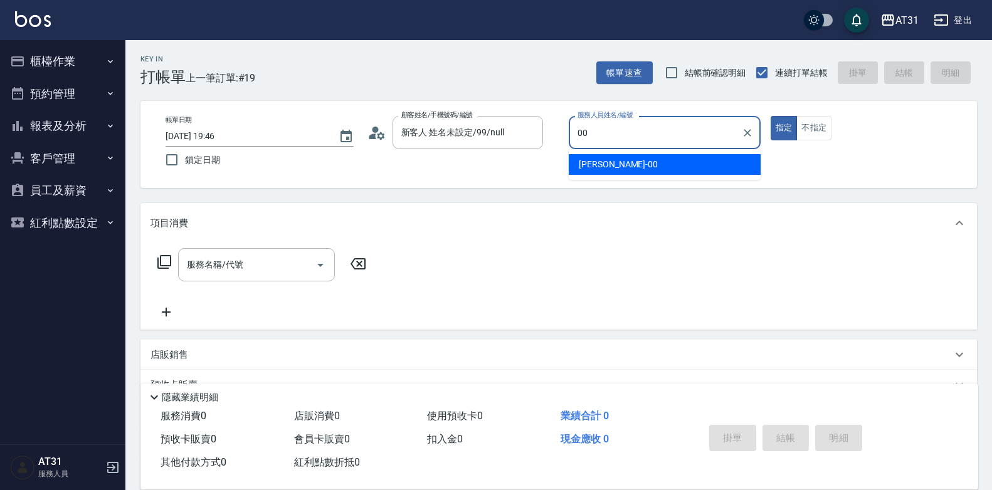
type input "[PERSON_NAME]-00"
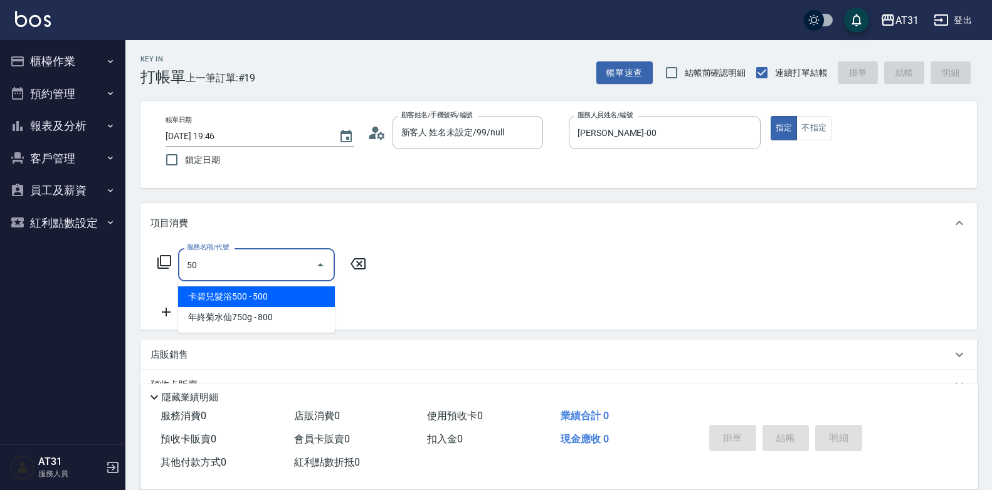
type input "501"
type input "160"
type input "染髮(501)"
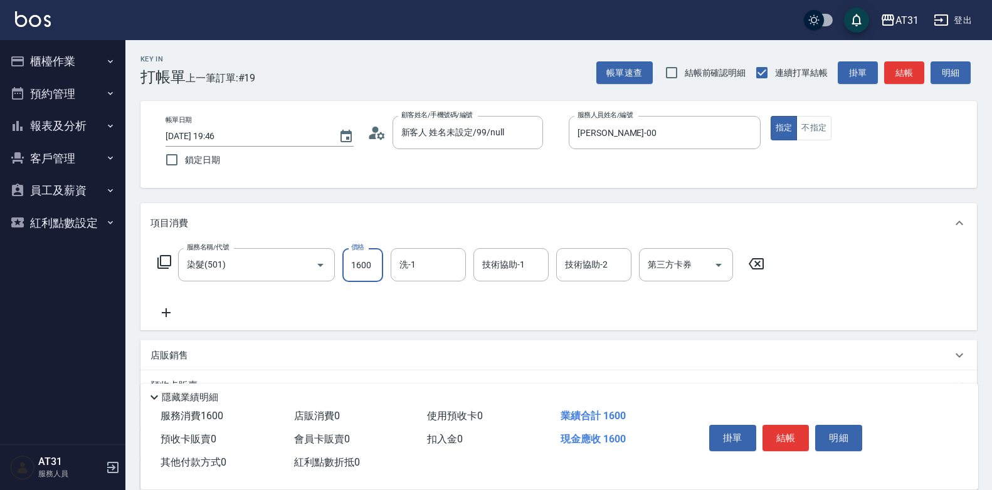
type input "0"
type input "80"
type input "800"
type input "鳳梨-41"
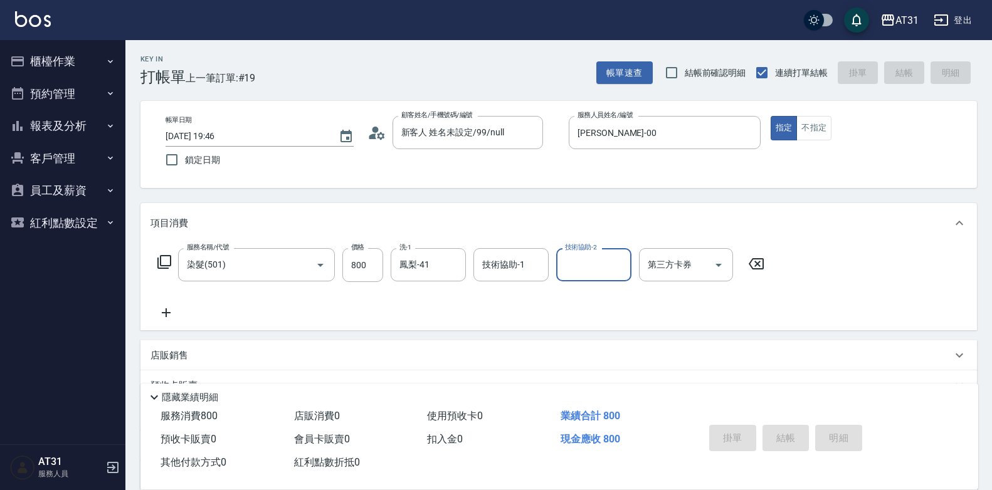
type input "0"
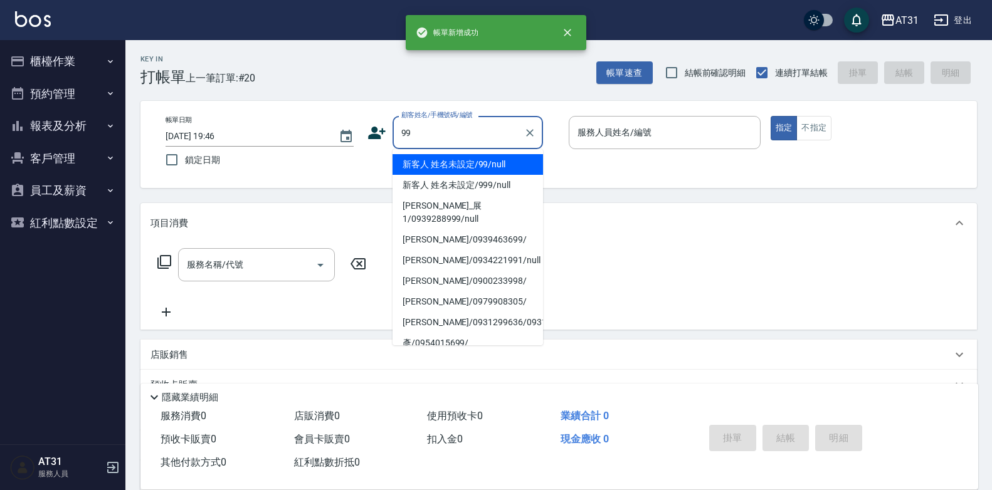
type input "新客人 姓名未設定/99/null"
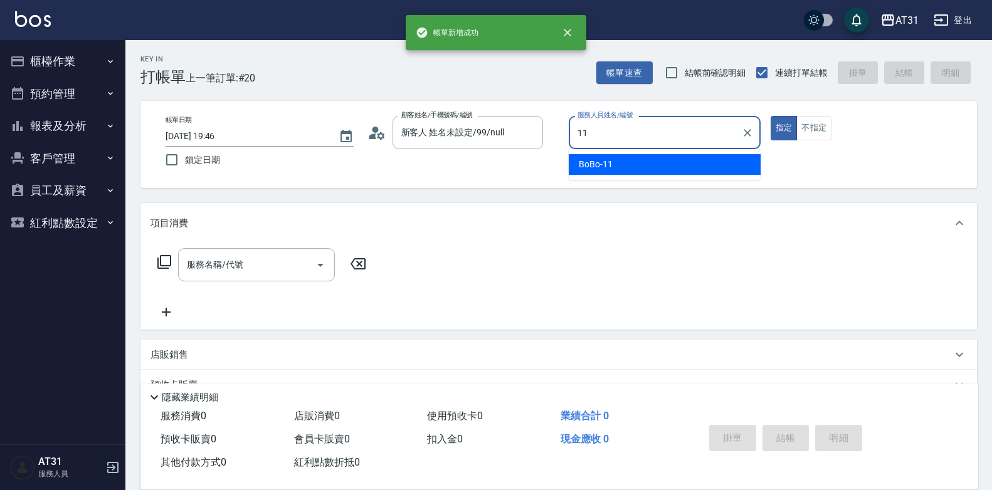
type input "BoBo-11"
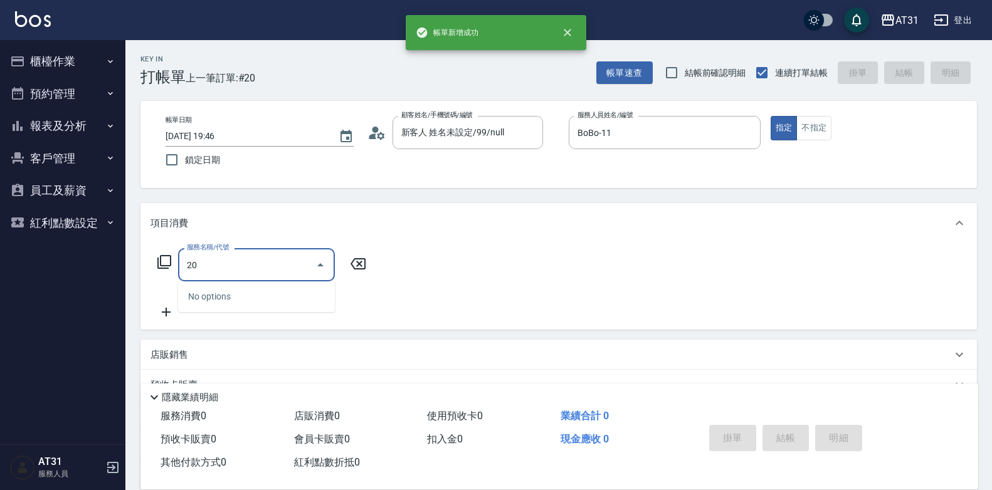
type input "201"
type input "20"
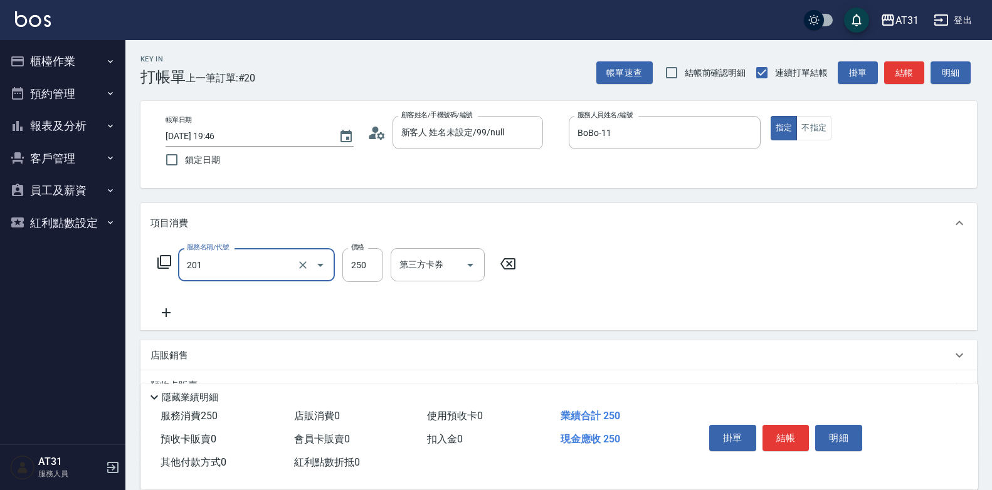
type input "洗髮(201)"
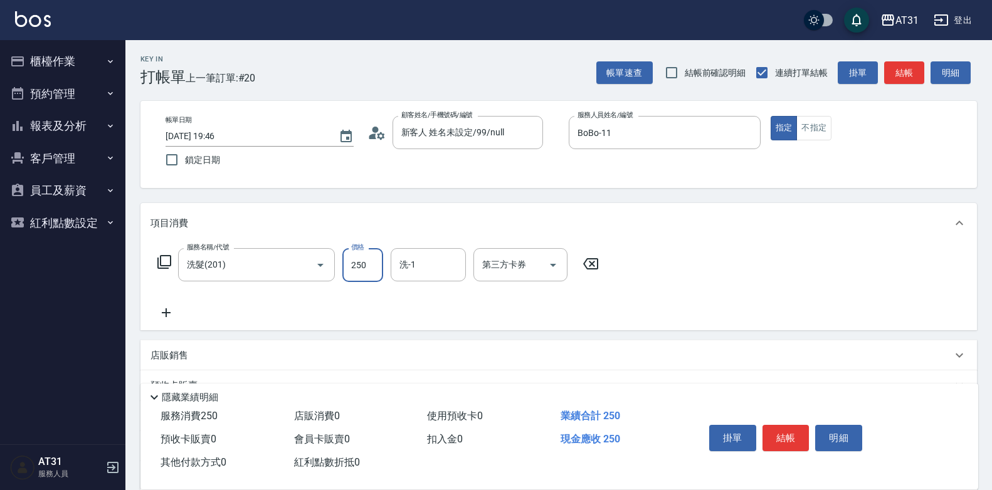
type input "0"
type input "50"
type input "500"
type input "[PERSON_NAME]-46"
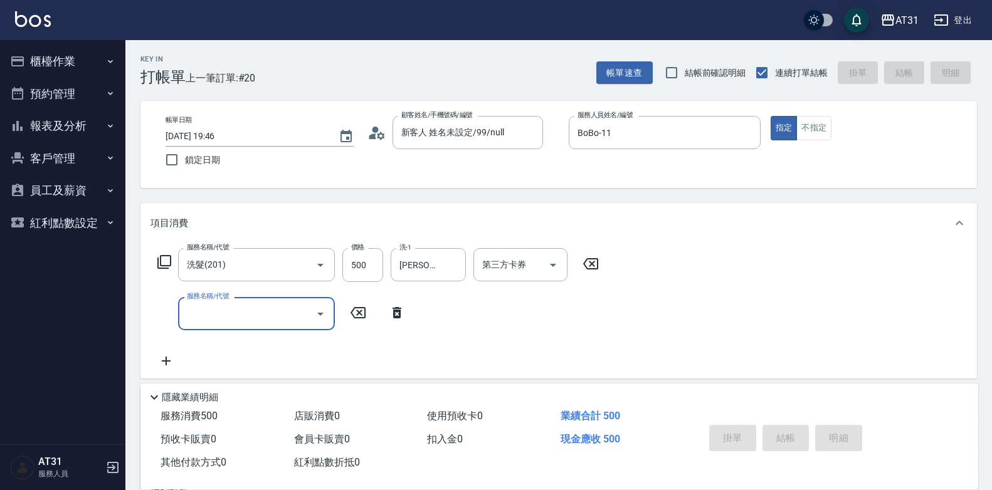
type input "0"
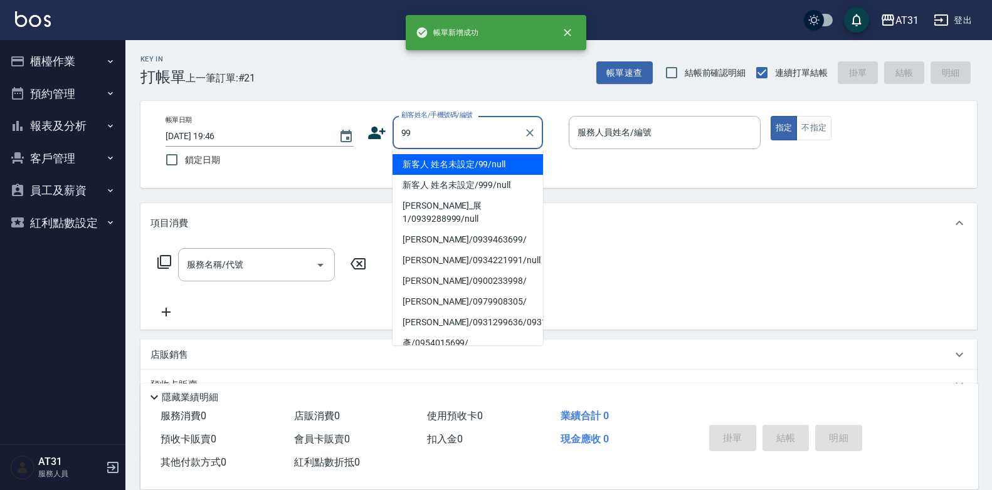
type input "新客人 姓名未設定/99/null"
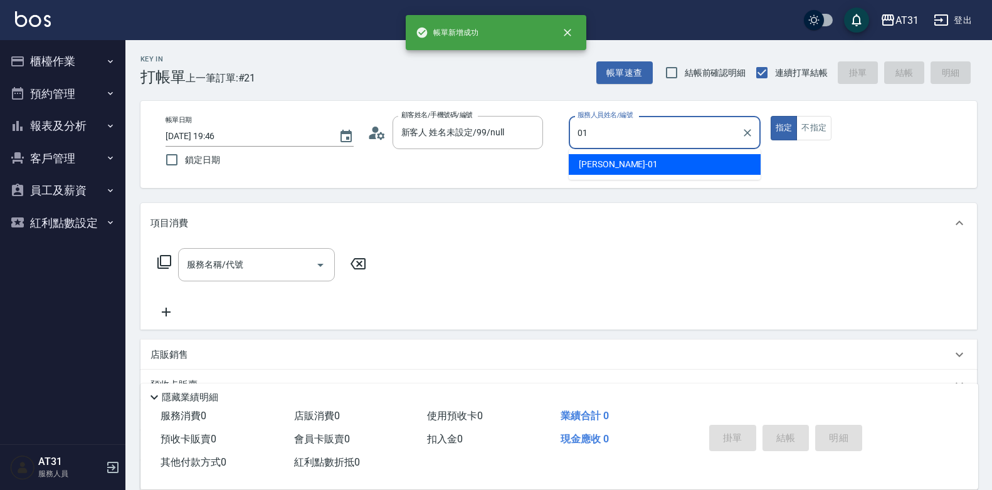
type input "[PERSON_NAME]-01"
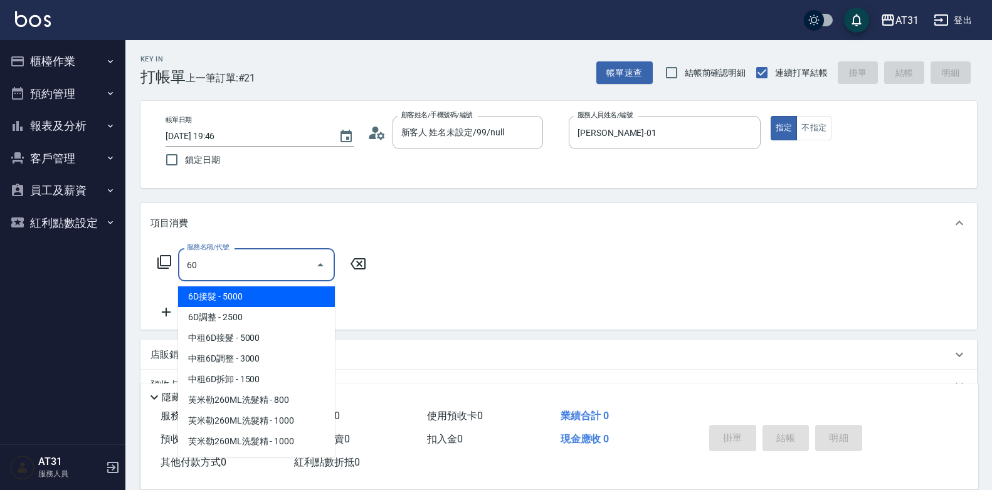
type input "601"
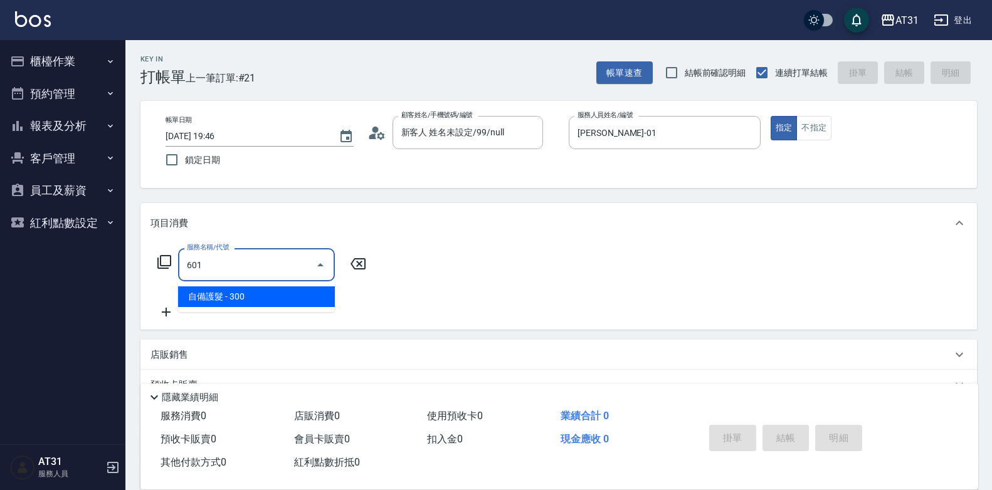
type input "30"
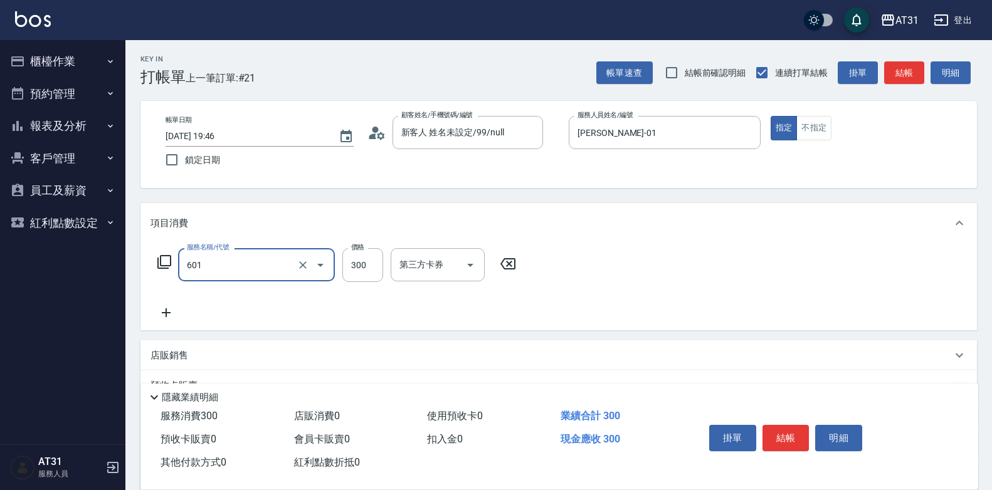
type input "自備護髮(601)"
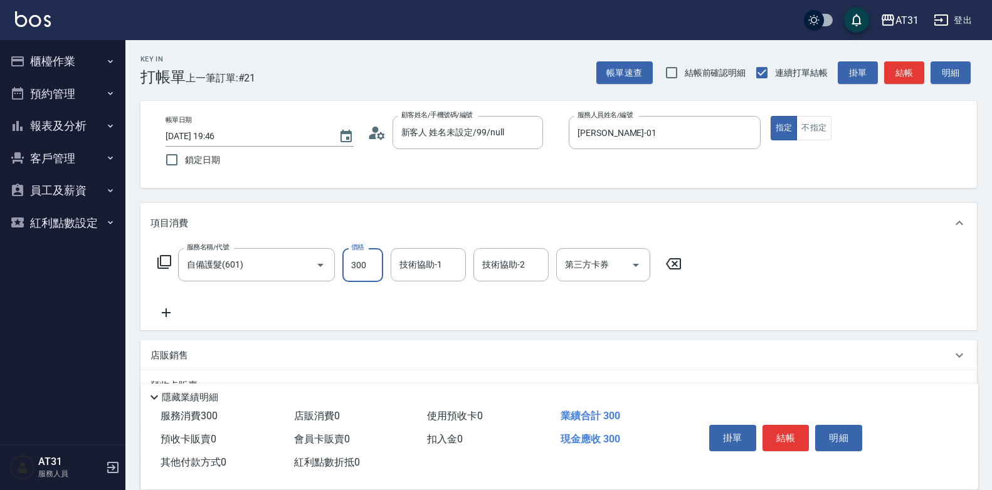
type input "0"
type input "59"
type input "50"
type input "599"
type input "[PERSON_NAME]-46"
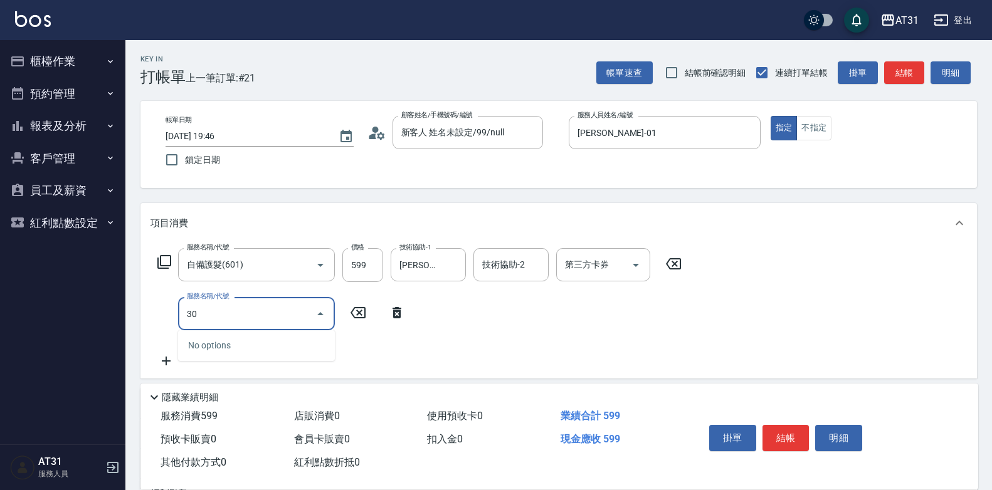
type input "301"
type input "210"
type input "燙髮(301)"
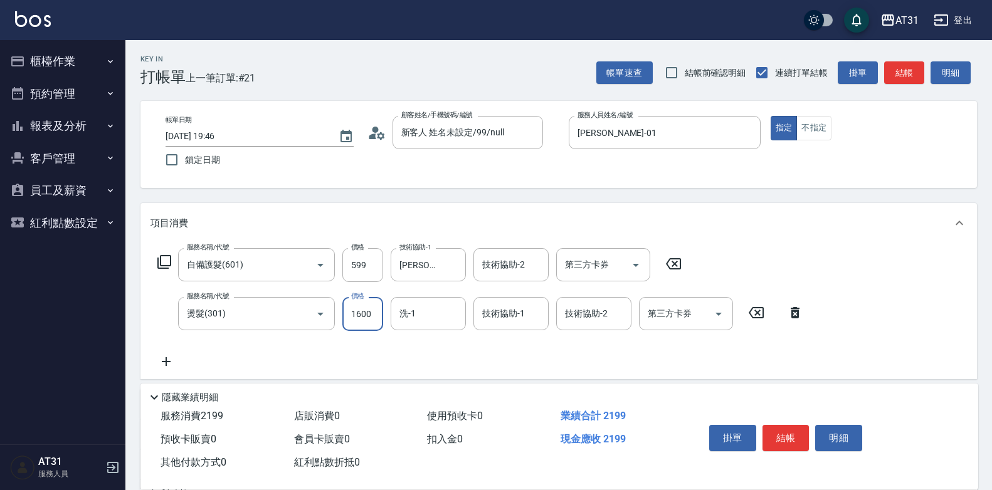
type input "60"
type input "14"
type input "70"
type input "149"
type input "200"
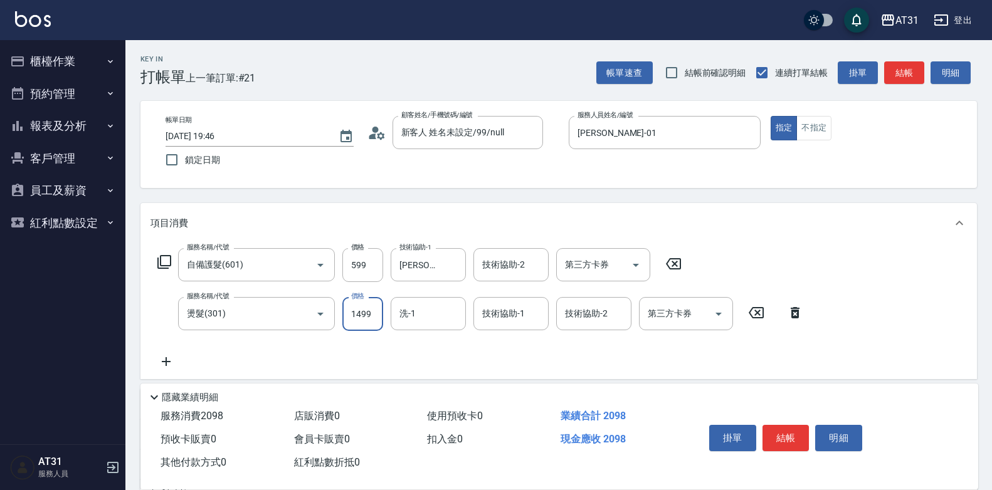
type input "1499"
type input "[PERSON_NAME]-46"
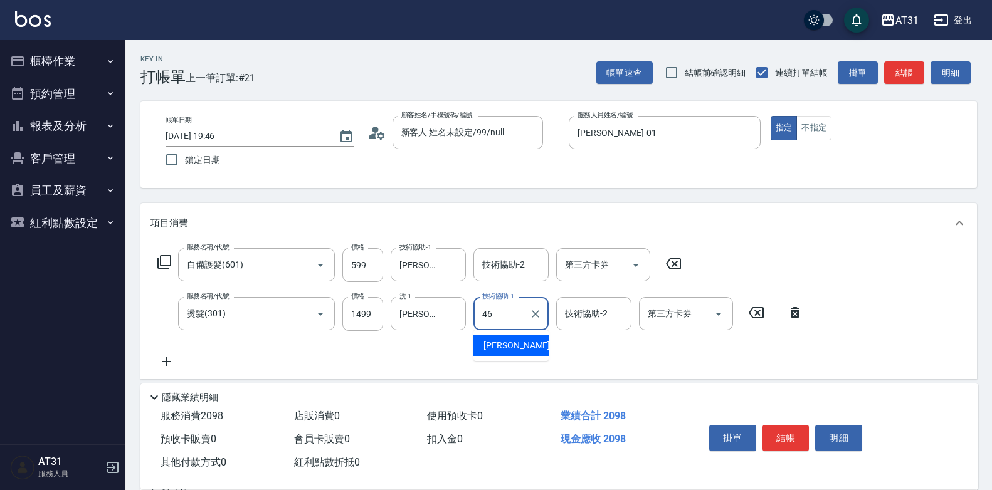
type input "[PERSON_NAME]-46"
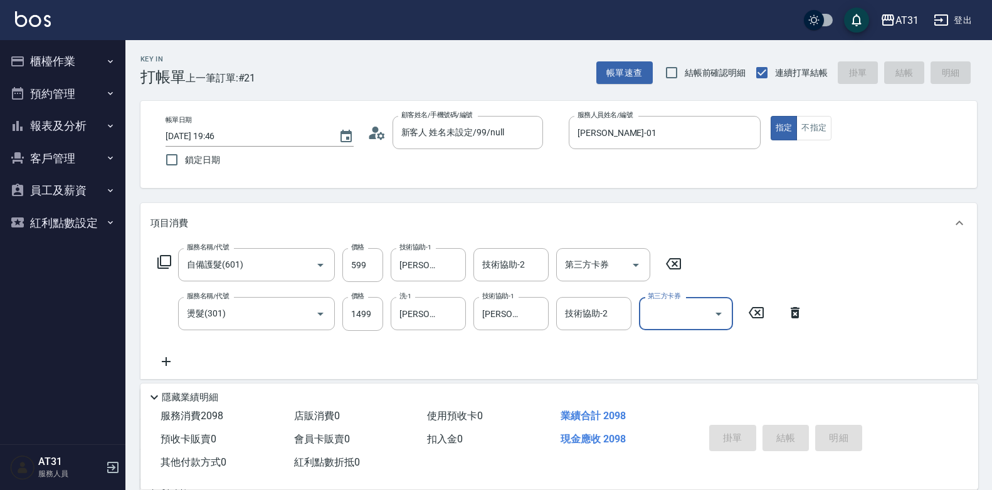
type input "[DATE] 19:47"
type input "0"
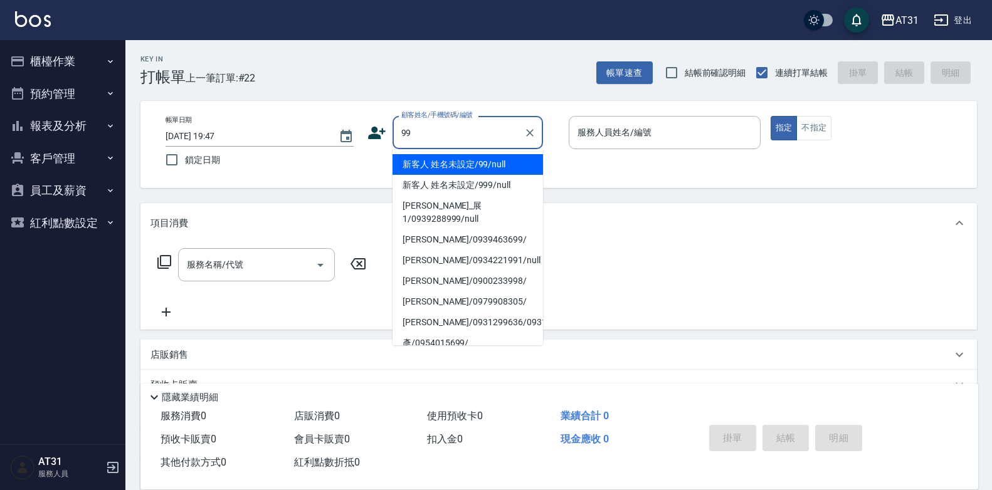
type input "新客人 姓名未設定/99/null"
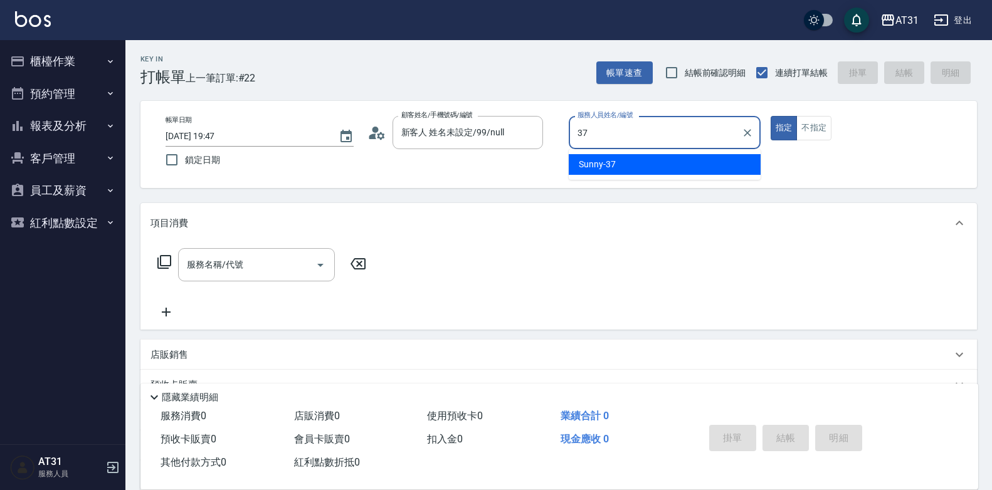
type input "Sunny-37"
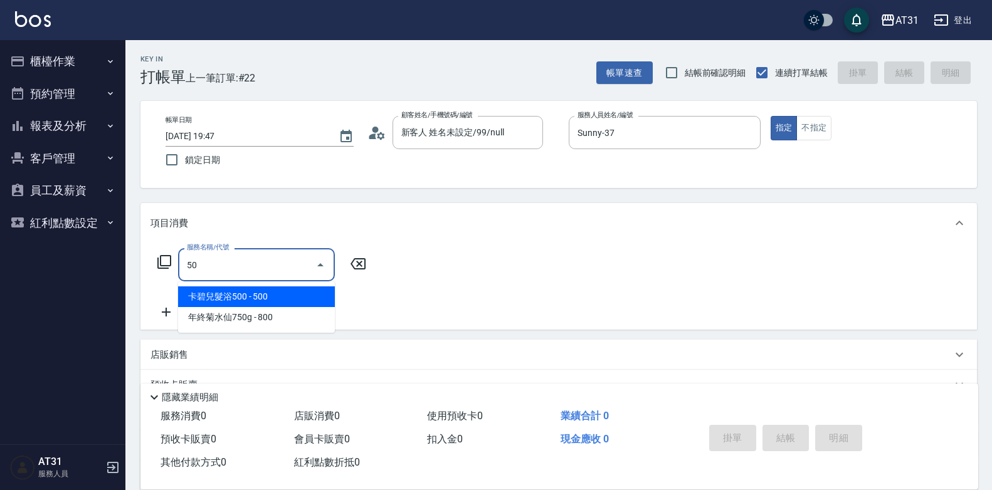
type input "501"
type input "160"
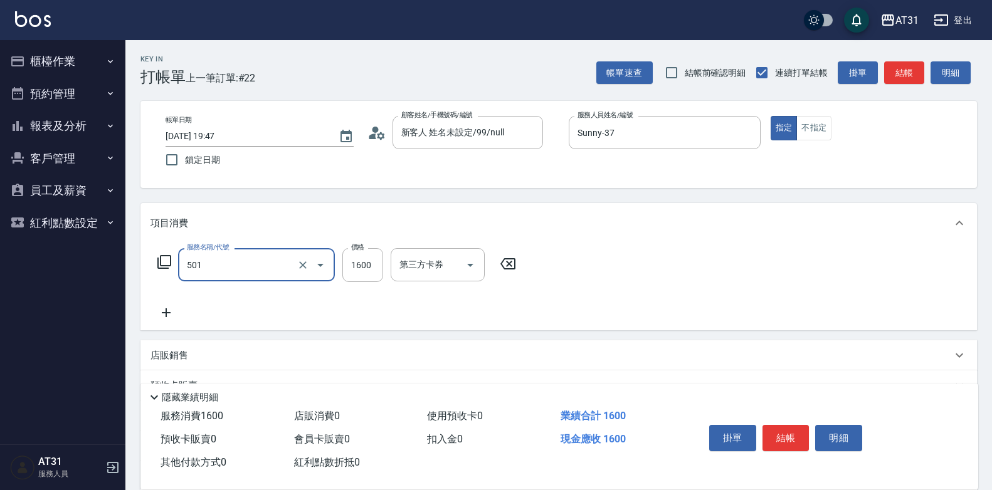
type input "染髮(501)"
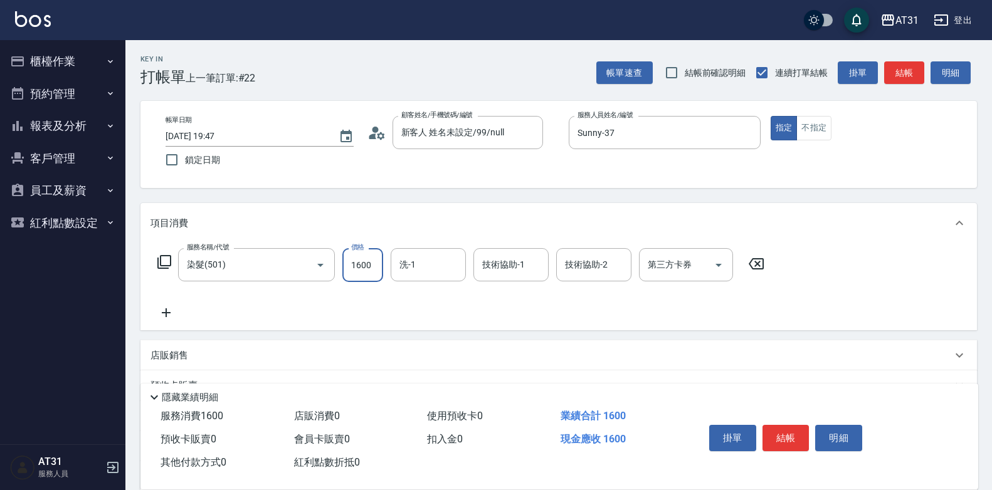
type input "0"
type input "19"
type input "10"
type input "198"
type input "190"
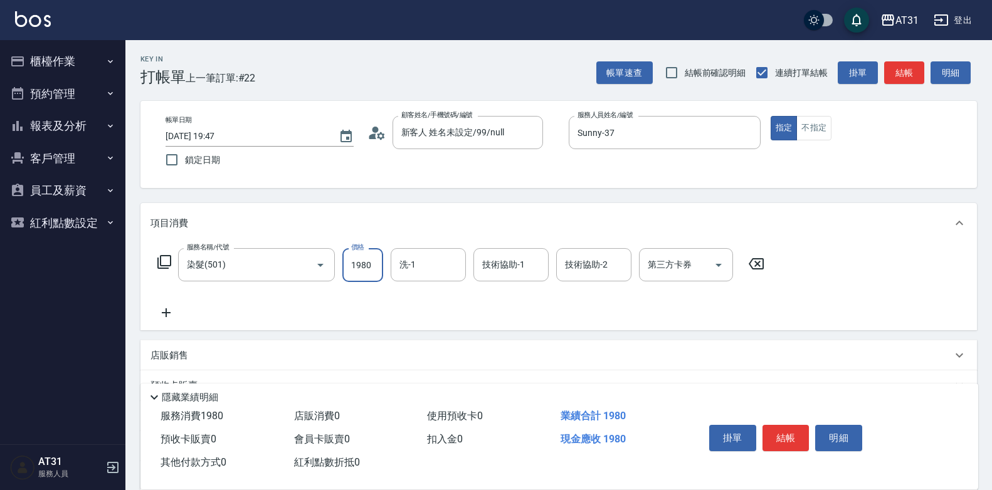
type input "1980"
type input "Lyan-45"
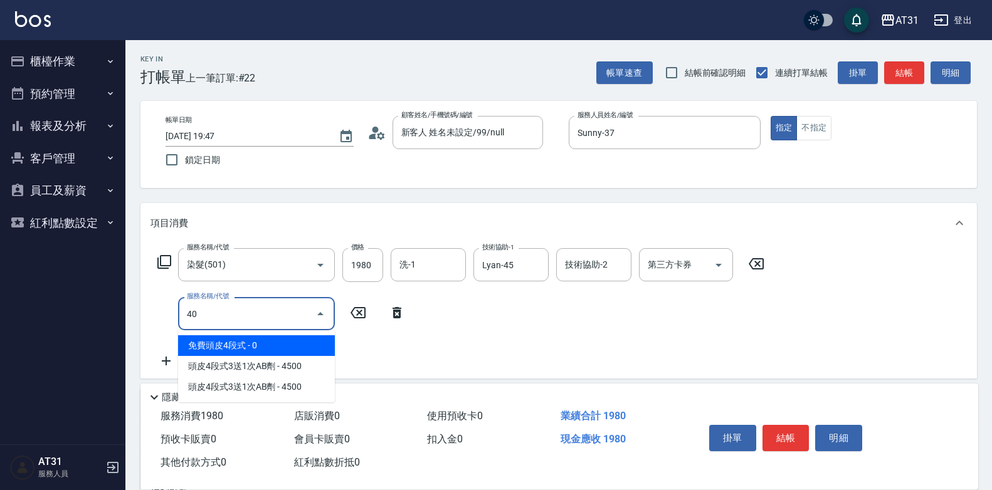
type input "401"
type input "220"
type input "剪髮(401)"
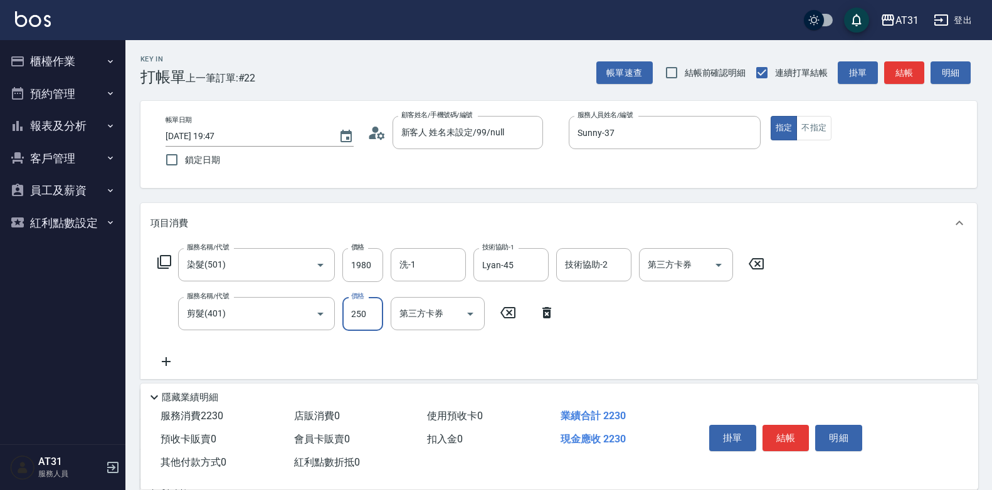
type input "190"
type input "30"
type input "220"
type input "300"
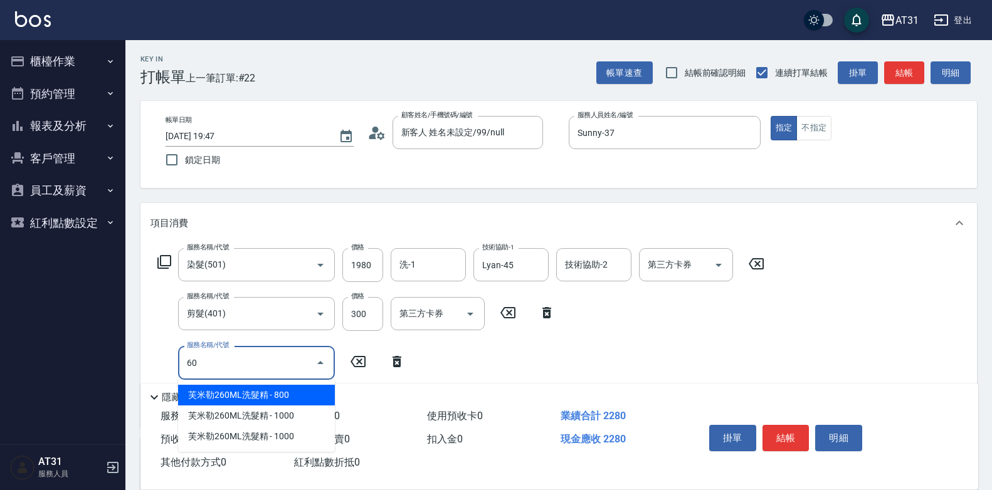
type input "609"
type input "340"
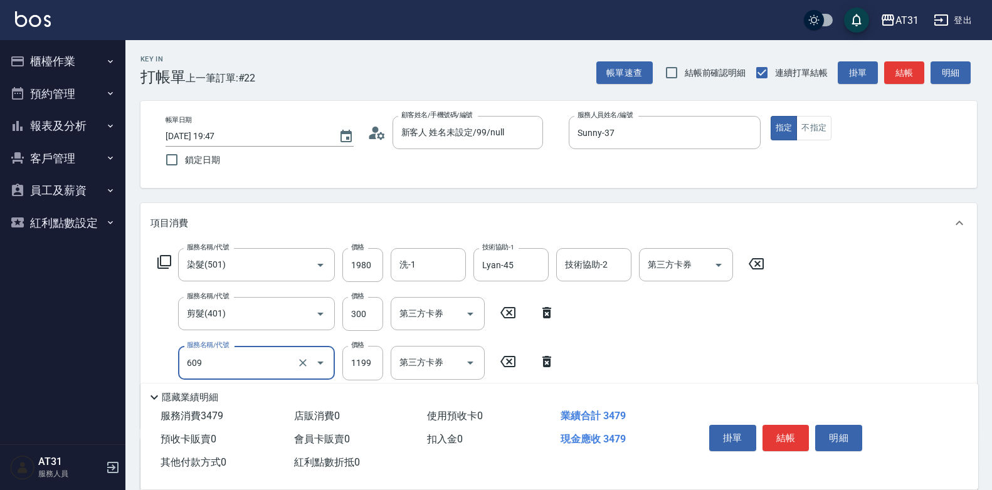
type input "自購三段(609)"
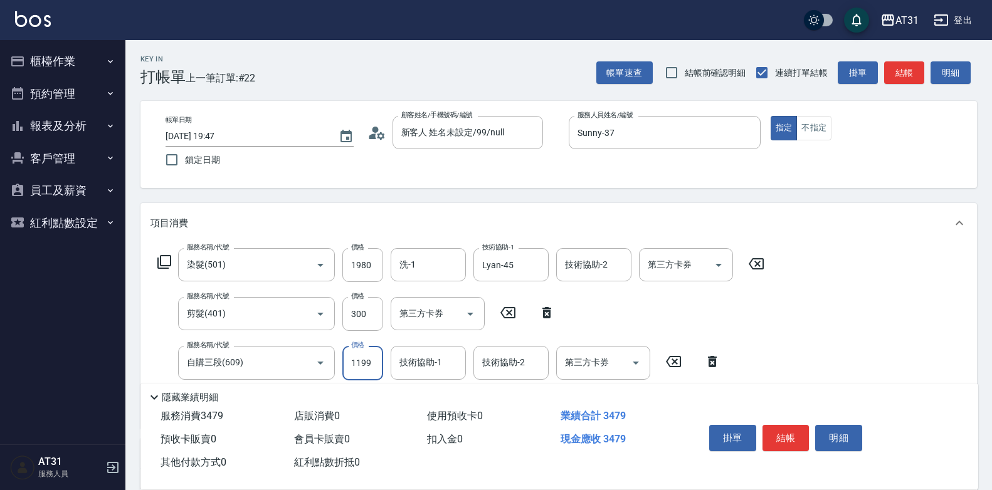
type input "220"
type input "27"
type input "250"
type input "270"
type input "490"
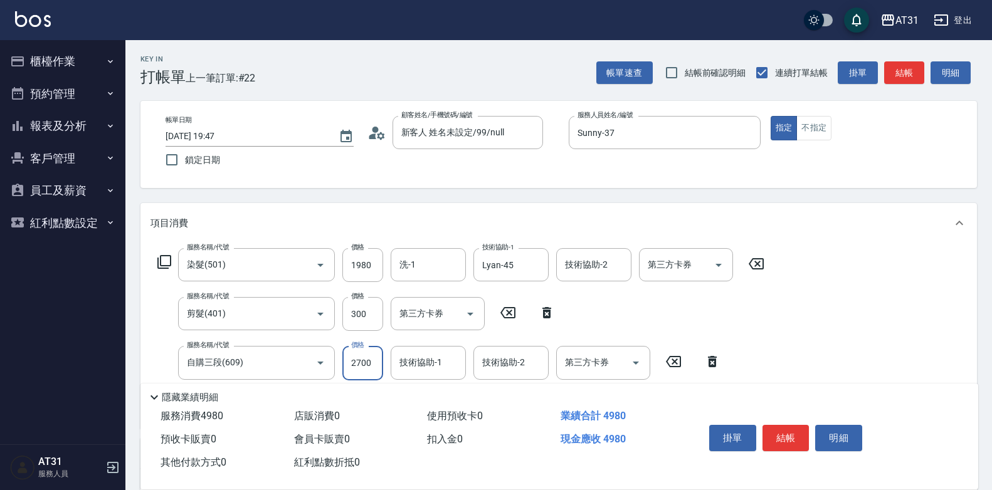
type input "2700"
type input "Lyan-45"
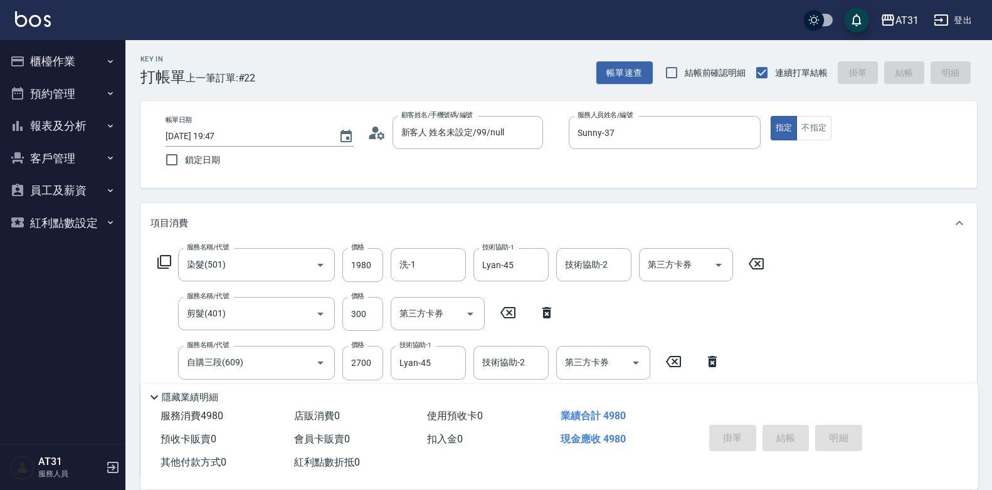
type input "0"
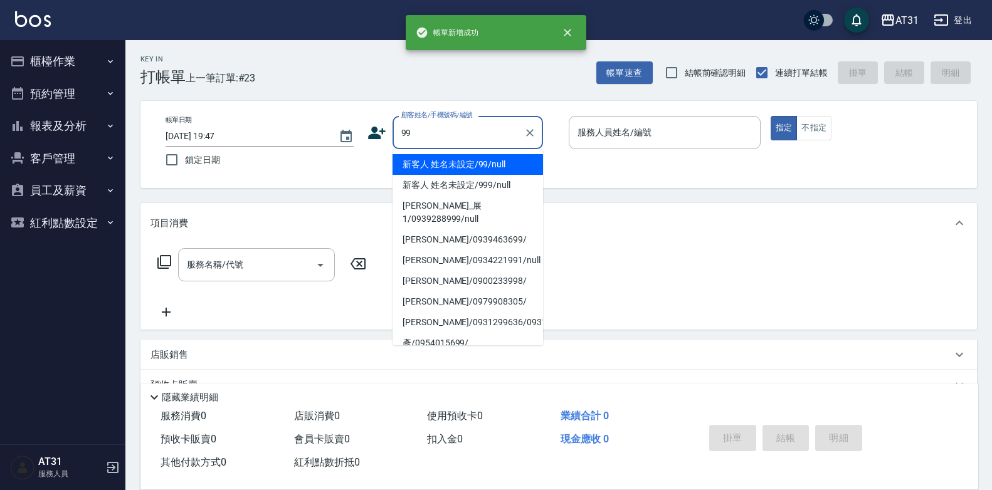
type input "新客人 姓名未設定/99/null"
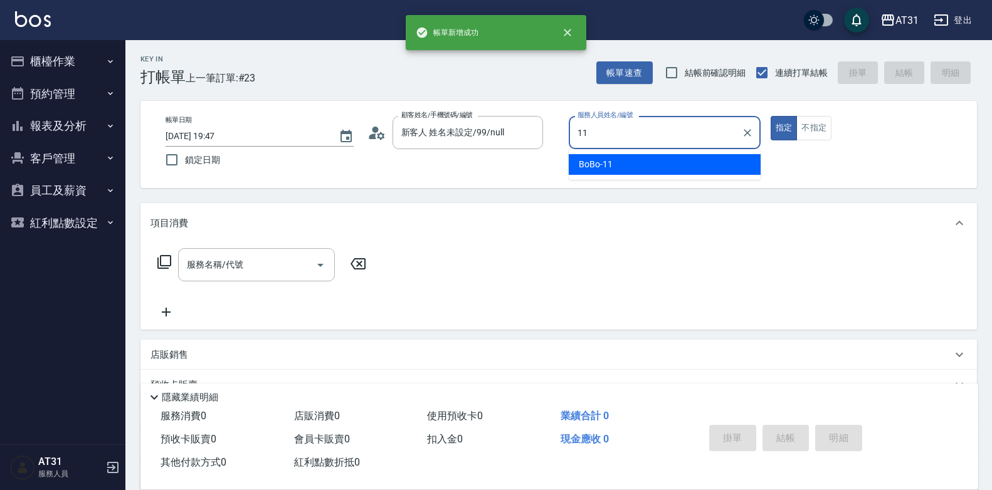
type input "BoBo-11"
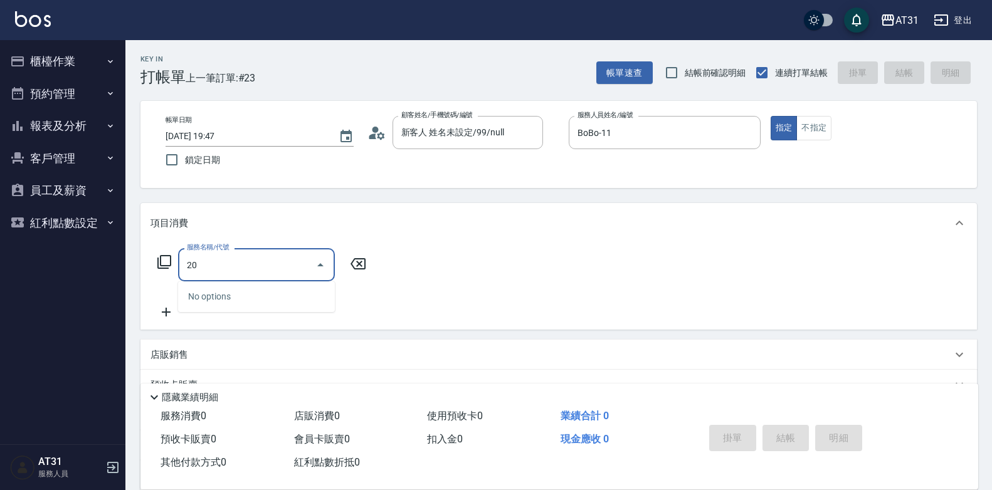
type input "201"
type input "20"
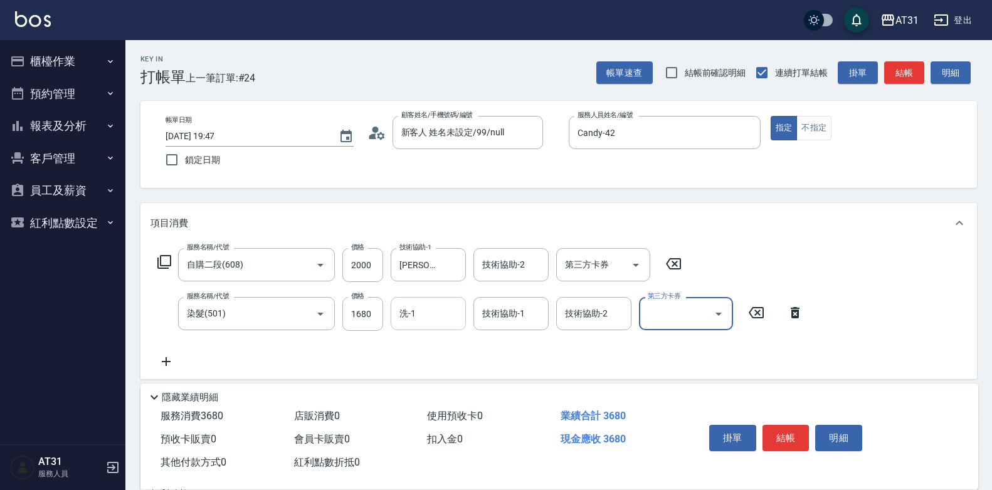
click at [404, 327] on div "洗-1" at bounding box center [428, 313] width 75 height 33
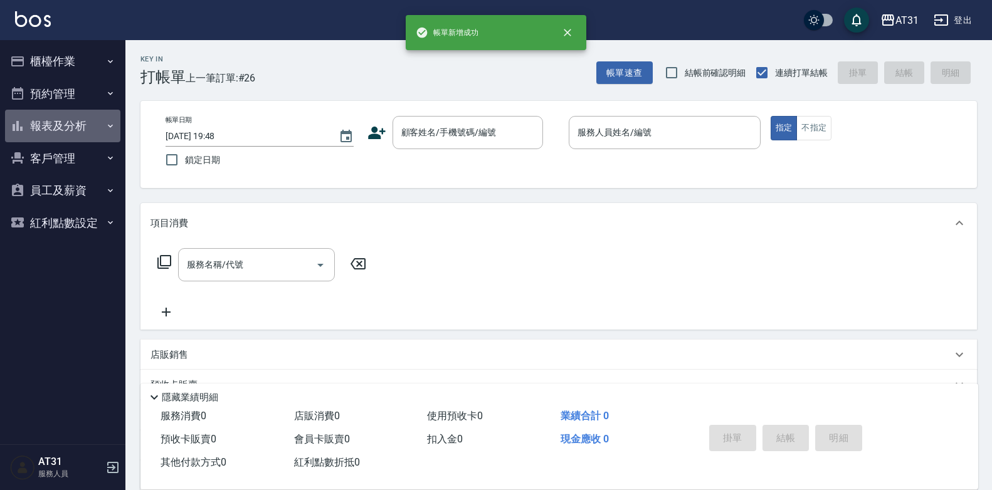
click at [33, 134] on button "報表及分析" at bounding box center [62, 126] width 115 height 33
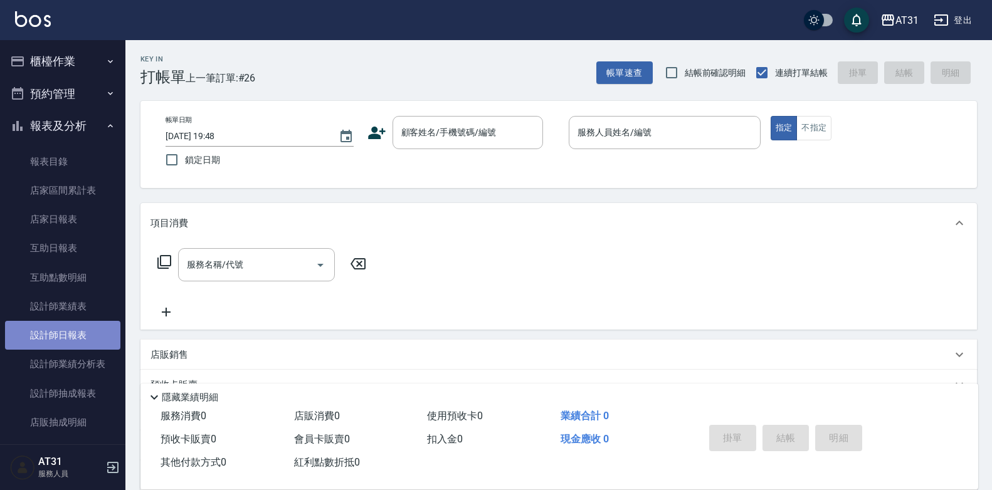
click at [68, 327] on link "設計師日報表" at bounding box center [62, 335] width 115 height 29
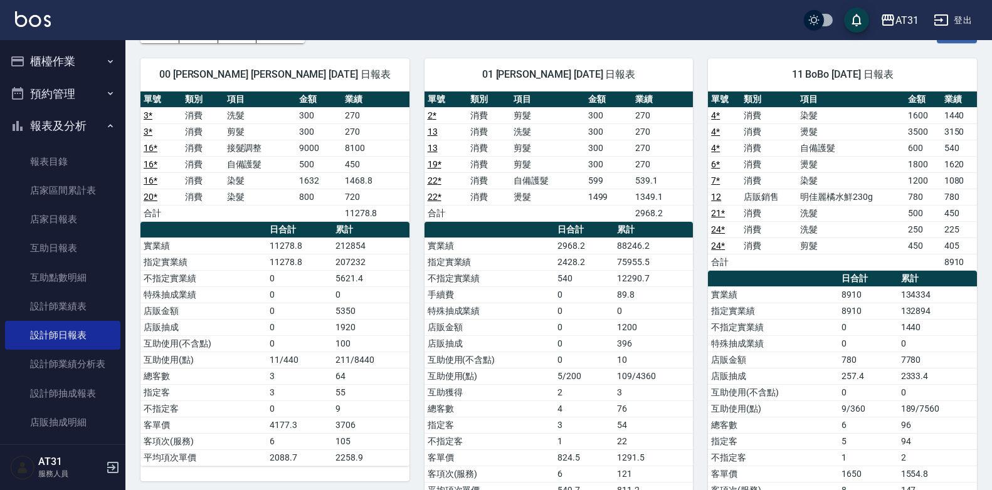
scroll to position [68, 0]
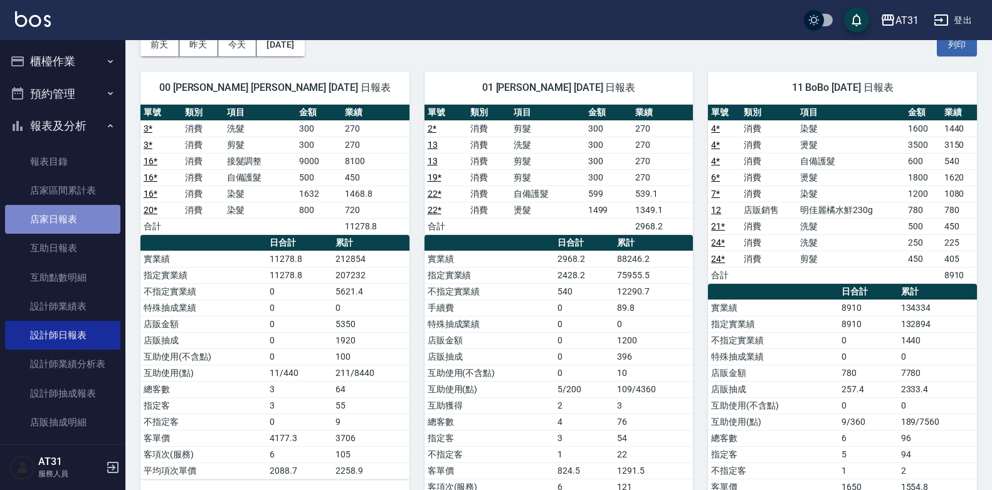
click at [65, 215] on link "店家日報表" at bounding box center [62, 219] width 115 height 29
